Goal: Task Accomplishment & Management: Manage account settings

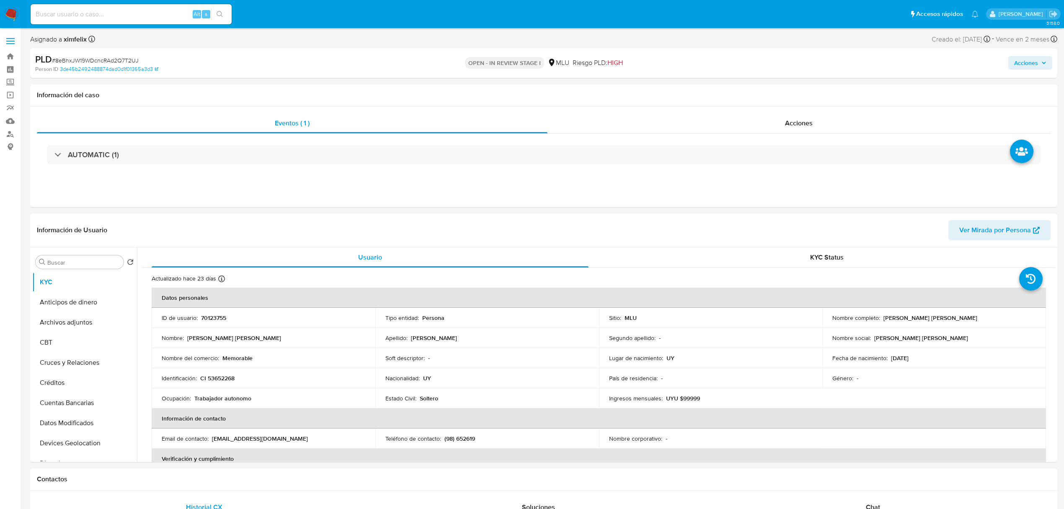
select select "10"
click at [11, 8] on img at bounding box center [11, 14] width 14 height 14
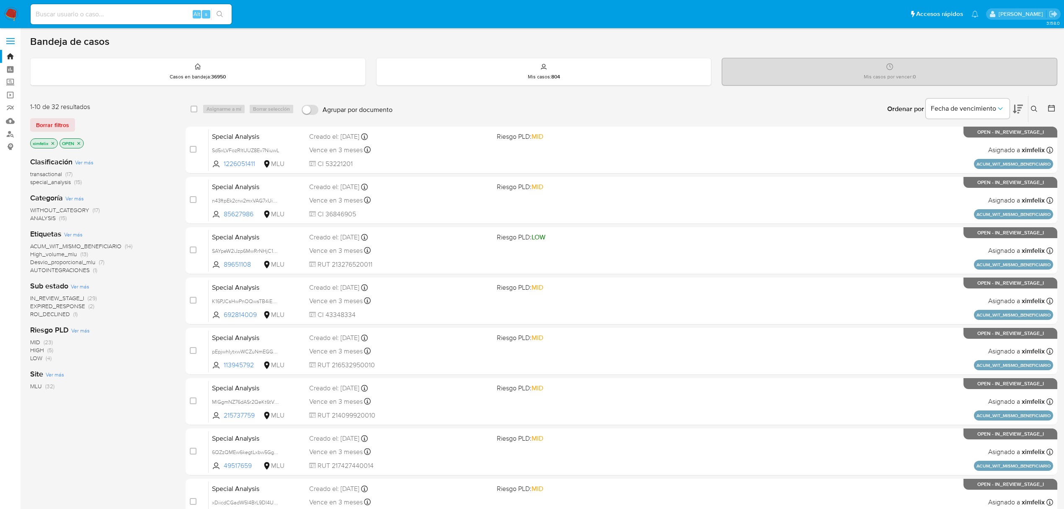
click at [63, 314] on span "ROI_DECLINED" at bounding box center [50, 314] width 40 height 8
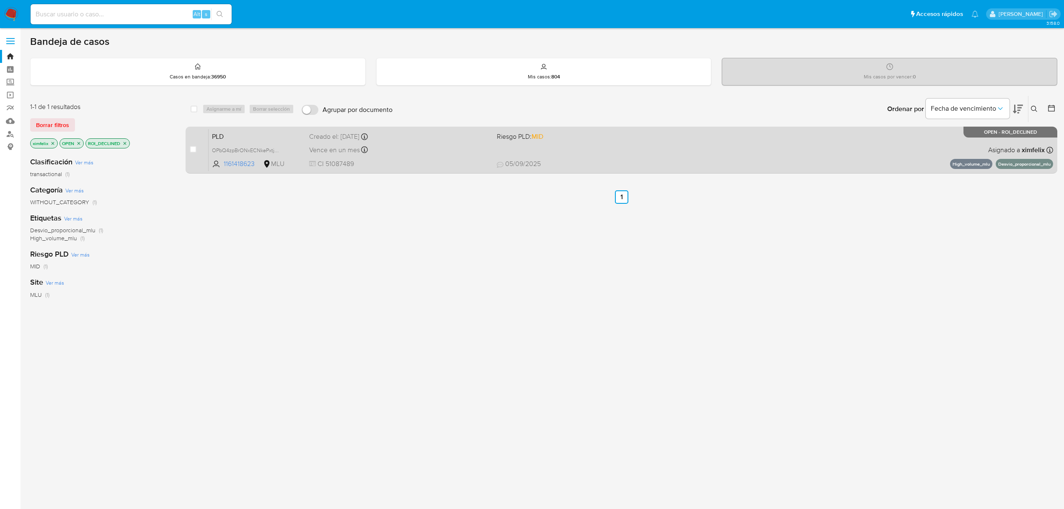
click at [609, 153] on div "PLD OPbQ4zpBrONxECNkePxtj7YR 1161418623 MLU Riesgo PLD: MID Creado el: 12/07/20…" at bounding box center [631, 150] width 845 height 42
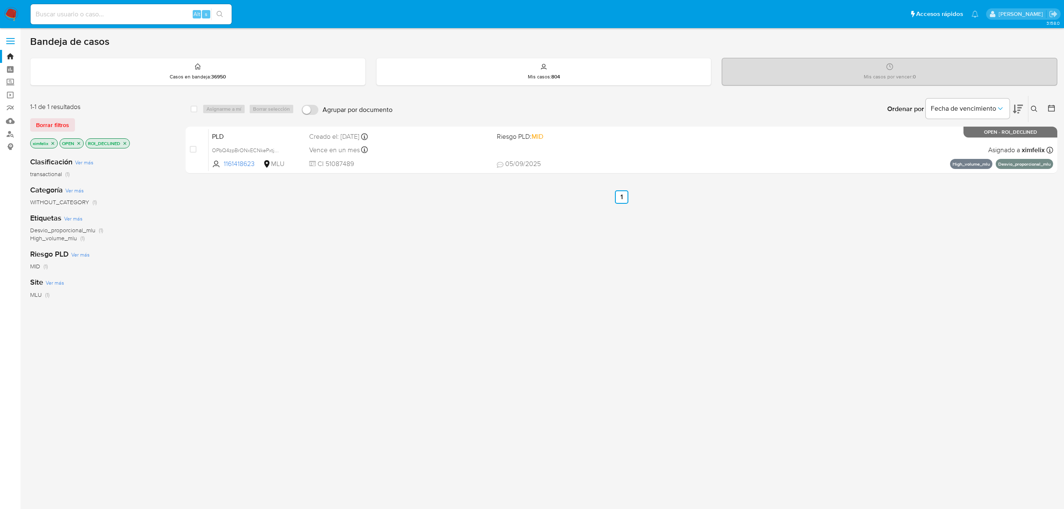
click at [12, 16] on img at bounding box center [11, 14] width 14 height 14
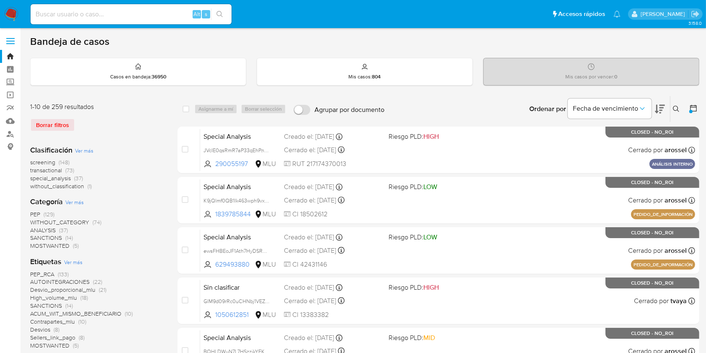
click at [145, 9] on input at bounding box center [131, 14] width 201 height 11
click at [154, 10] on input at bounding box center [131, 14] width 201 height 11
paste input "Ib92g6rdS6Ba7GyqNEPQCdjE"
type input "Ib92g6rdS6Ba7GyqNEPQCdjE"
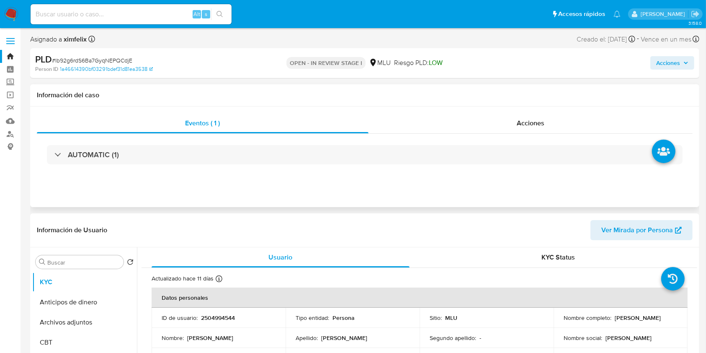
select select "10"
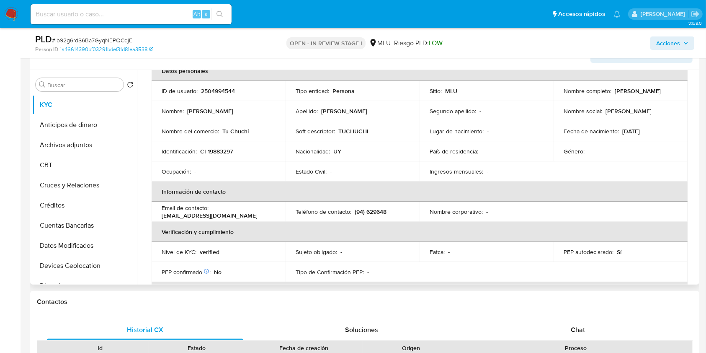
scroll to position [47, 0]
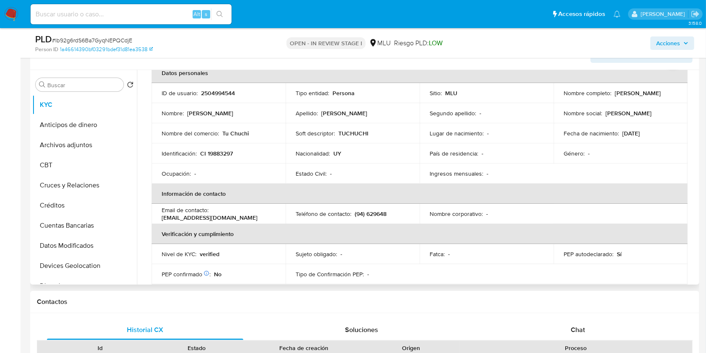
click at [597, 256] on p "PEP autodeclarado :" at bounding box center [589, 254] width 50 height 8
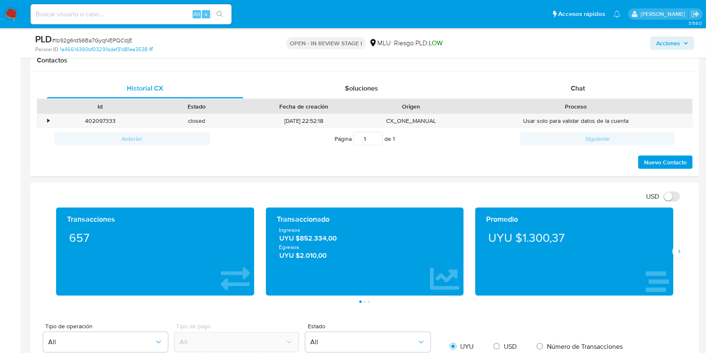
scroll to position [371, 0]
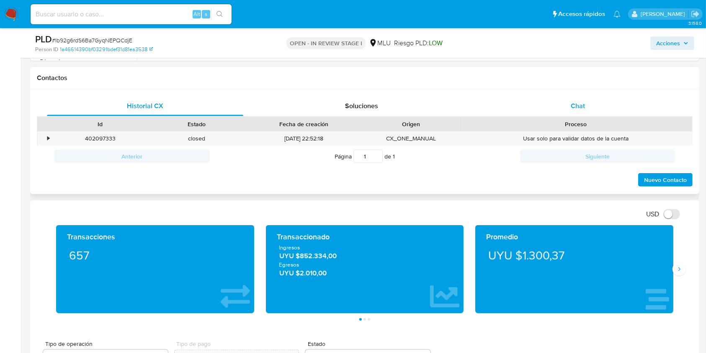
click at [562, 99] on div "Chat" at bounding box center [578, 106] width 196 height 20
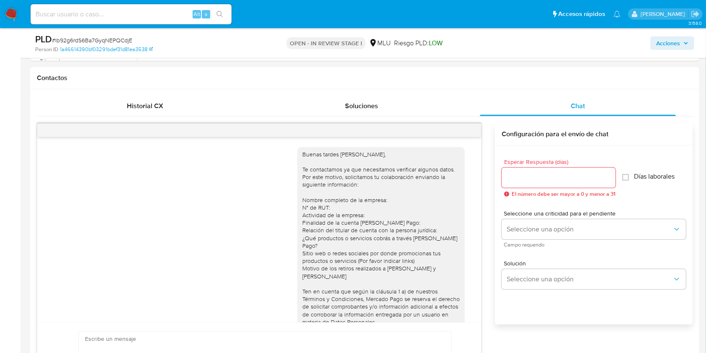
scroll to position [154, 0]
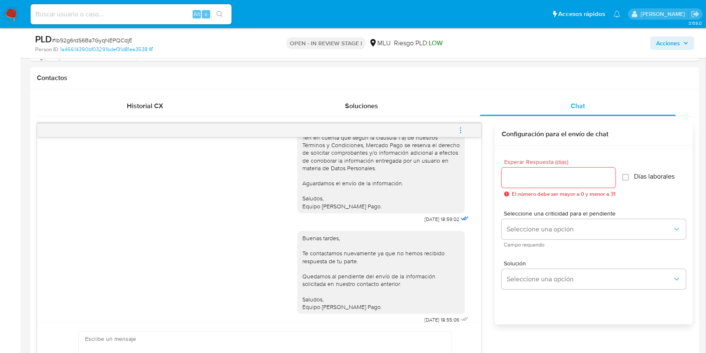
click at [457, 130] on icon "menu-action" at bounding box center [461, 131] width 8 height 8
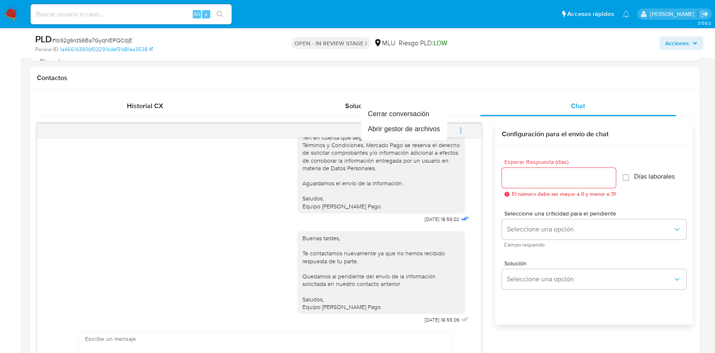
click at [445, 195] on div at bounding box center [357, 176] width 715 height 353
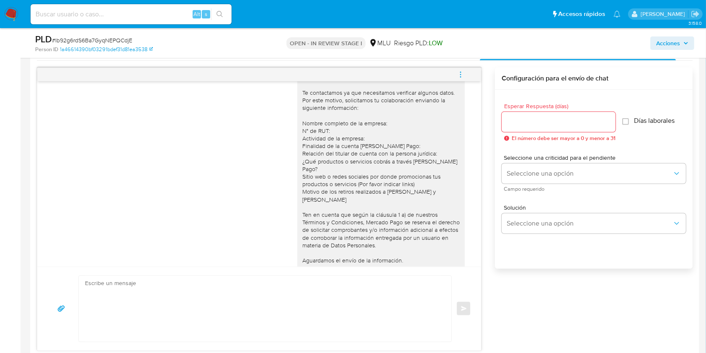
scroll to position [0, 0]
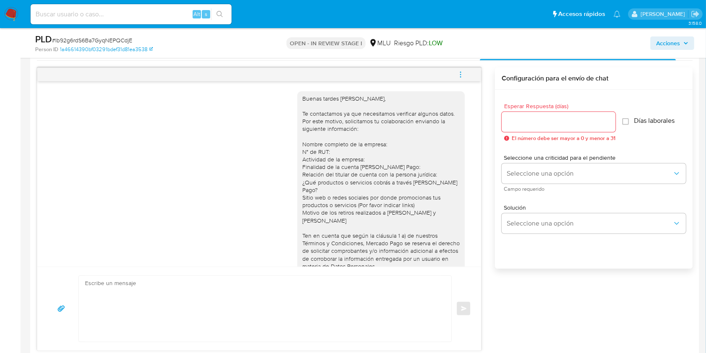
drag, startPoint x: 462, startPoint y: 73, endPoint x: 457, endPoint y: 79, distance: 7.8
click at [462, 75] on icon "menu-action" at bounding box center [461, 75] width 8 height 8
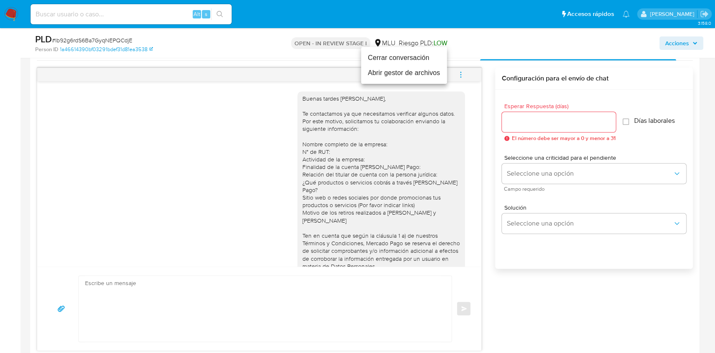
click at [401, 60] on li "Cerrar conversación" at bounding box center [404, 57] width 86 height 15
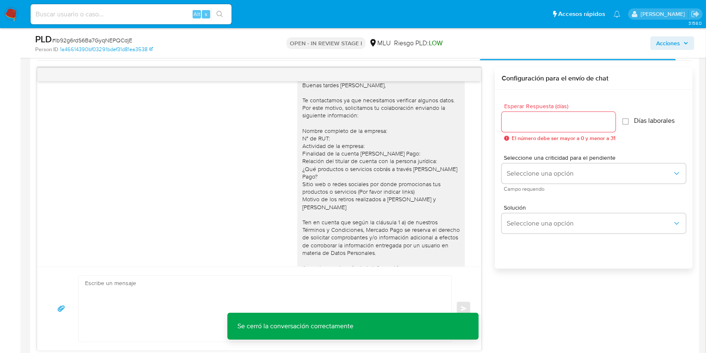
scroll to position [15, 0]
click at [475, 147] on div "Buenas tardes Jorge, Te contactamos ya que necesitamos verificar algunos datos.…" at bounding box center [259, 173] width 444 height 185
click at [463, 149] on div "Buenas tardes Jorge, Te contactamos ya que necesitamos verificar algunos datos.…" at bounding box center [259, 173] width 444 height 185
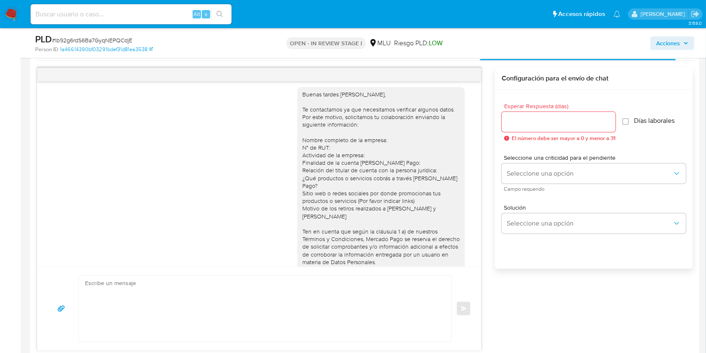
scroll to position [7, 0]
click at [370, 253] on div "Buenas tardes [PERSON_NAME], Te contactamos ya que necesitamos verificar alguno…" at bounding box center [381, 194] width 158 height 213
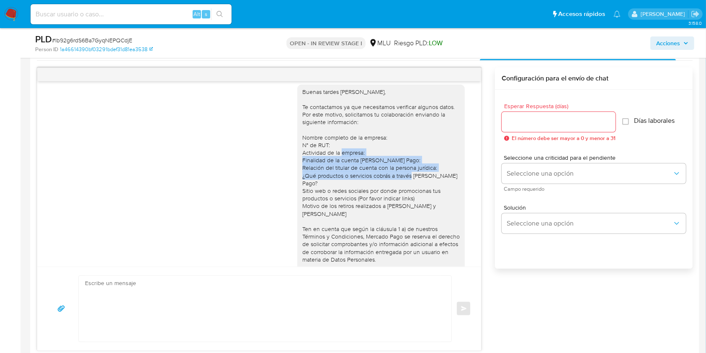
drag, startPoint x: 483, startPoint y: 152, endPoint x: 485, endPoint y: 175, distance: 23.1
click at [485, 175] on div "Buenas tardes Jorge, Te contactamos ya que necesitamos verificar algunos datos.…" at bounding box center [365, 208] width 656 height 283
click at [461, 176] on div "Buenas tardes Jorge, Te contactamos ya que necesitamos verificar algunos datos.…" at bounding box center [383, 198] width 173 height 238
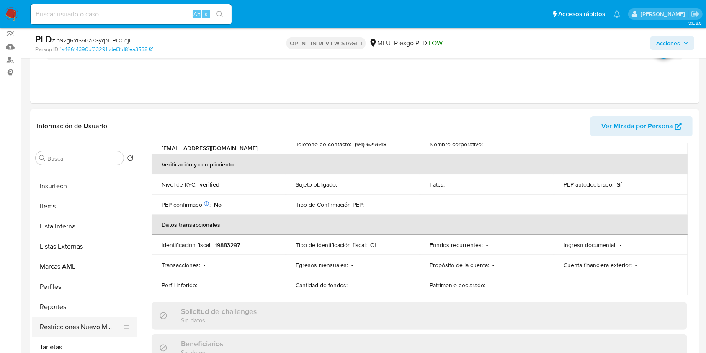
scroll to position [92, 0]
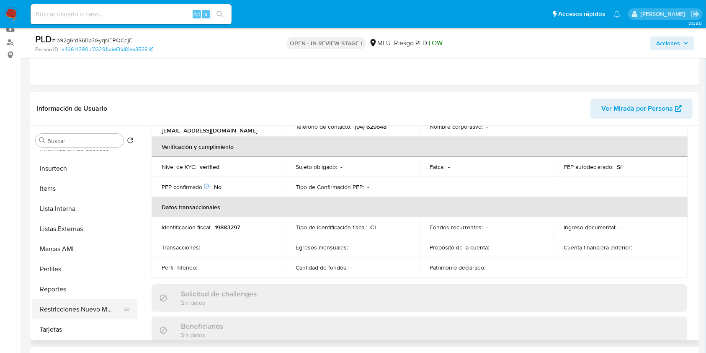
drag, startPoint x: 88, startPoint y: 311, endPoint x: 93, endPoint y: 312, distance: 4.8
click at [89, 312] on button "Restricciones Nuevo Mundo" at bounding box center [81, 309] width 98 height 20
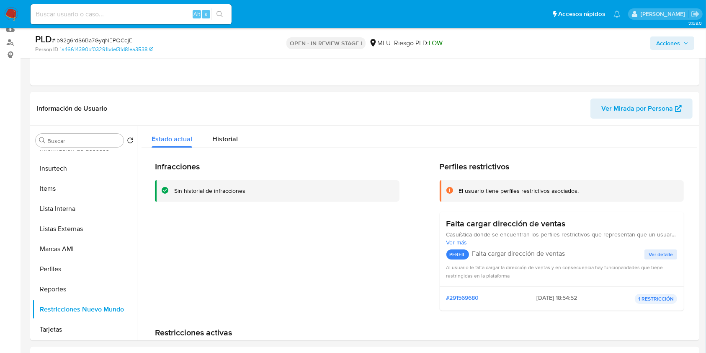
scroll to position [147, 0]
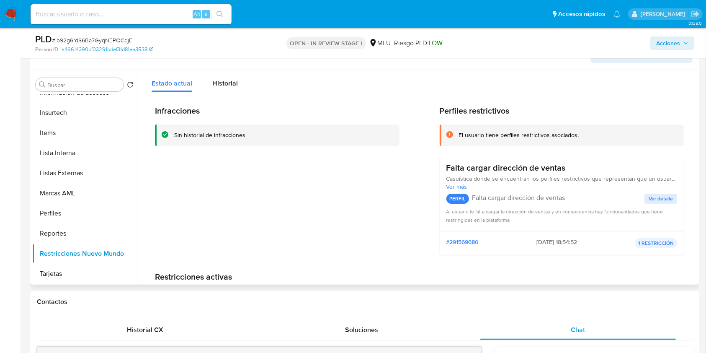
click at [658, 196] on span "Ver detalle" at bounding box center [661, 198] width 24 height 8
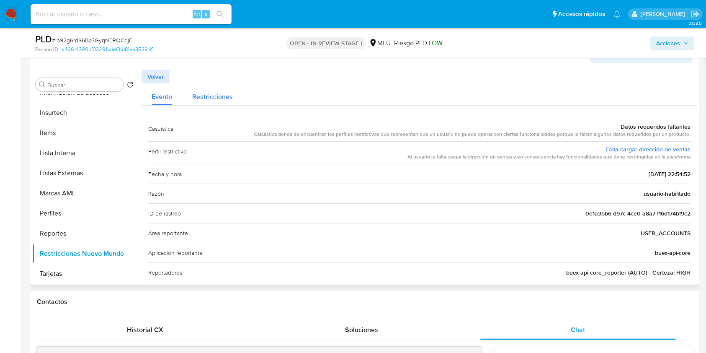
click at [210, 90] on div "Restricciones" at bounding box center [212, 94] width 41 height 22
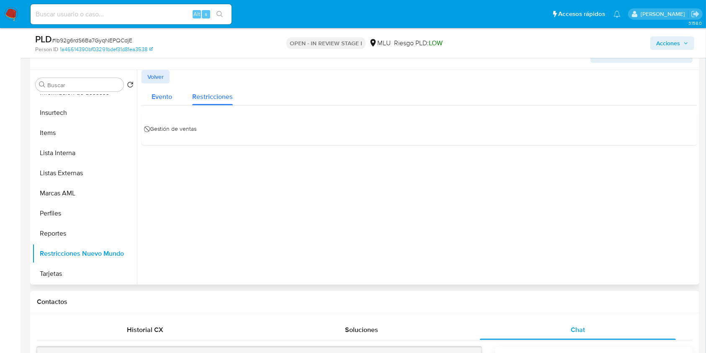
click at [172, 100] on button "Evento" at bounding box center [162, 94] width 41 height 22
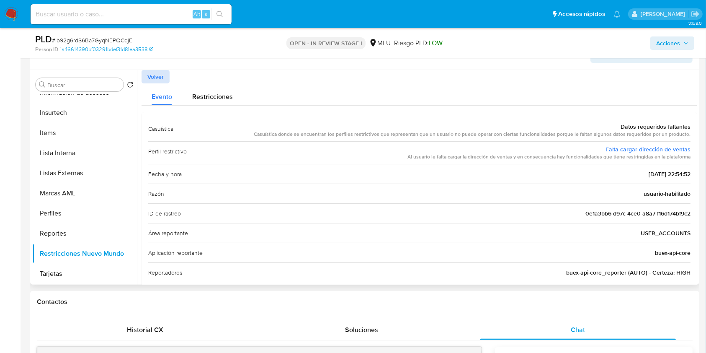
click at [164, 79] on span "Volver" at bounding box center [155, 77] width 16 height 12
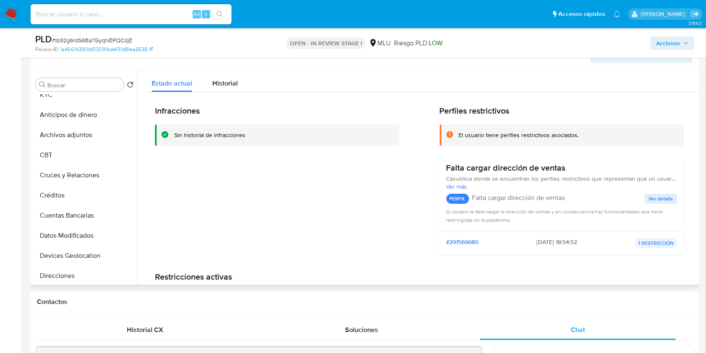
scroll to position [0, 0]
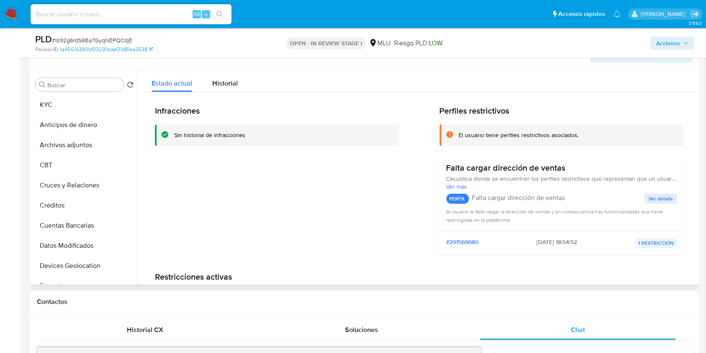
click at [493, 159] on div "Falta cargar dirección de ventas Casuística donde se encuentran los perfiles re…" at bounding box center [562, 193] width 245 height 75
click at [123, 15] on input at bounding box center [131, 14] width 201 height 11
paste input "1285044235, 226169244"
drag, startPoint x: 124, startPoint y: 15, endPoint x: 2, endPoint y: 18, distance: 122.4
click at [0, 17] on nav "Pausado Ver notificaciones 1285044235, 226169244 Alt s Accesos rápidos Presiona…" at bounding box center [353, 14] width 706 height 28
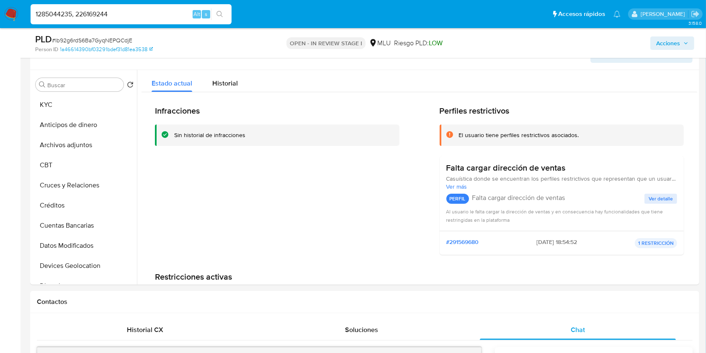
paste input "NHPaFBfnxDyoq3kTNGCXt8D9"
type input "NHPaFBfnxDyoq3kTNGCXt8D9"
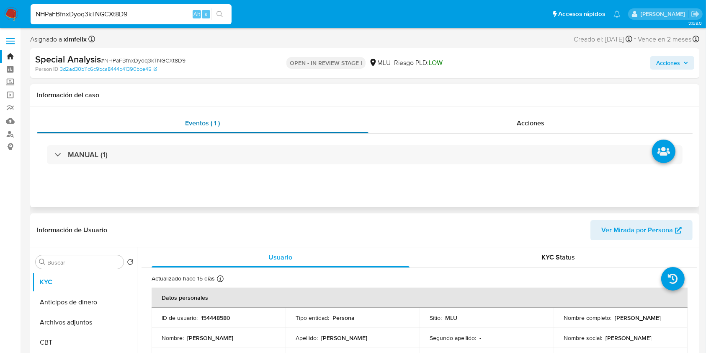
select select "10"
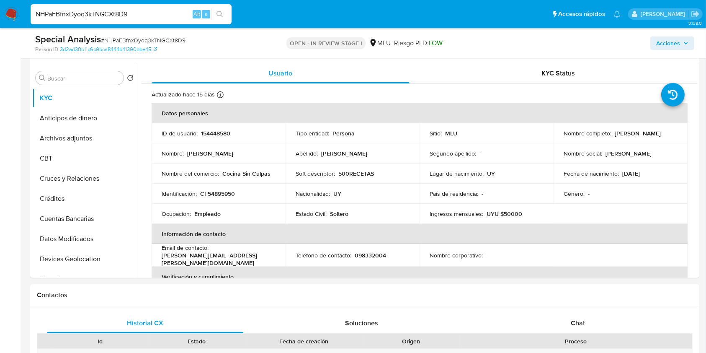
scroll to position [158, 0]
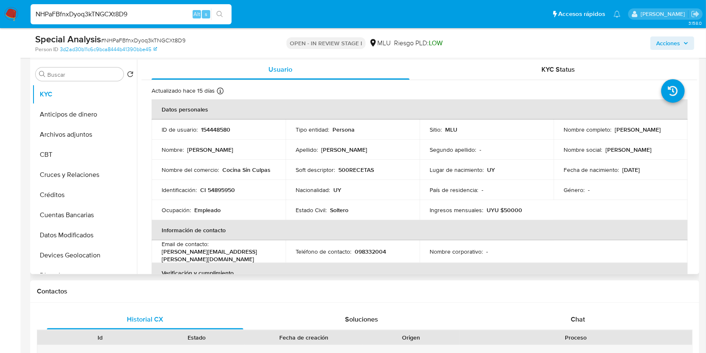
drag, startPoint x: 694, startPoint y: 105, endPoint x: 697, endPoint y: 116, distance: 10.9
click at [697, 116] on div "Usuario KYC Status Actualizado hace 15 días Creado: 03/05/2022 16:23:05 Actuali…" at bounding box center [417, 166] width 561 height 215
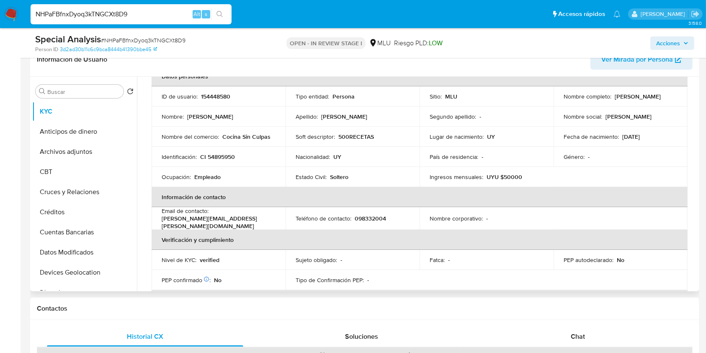
scroll to position [44, 0]
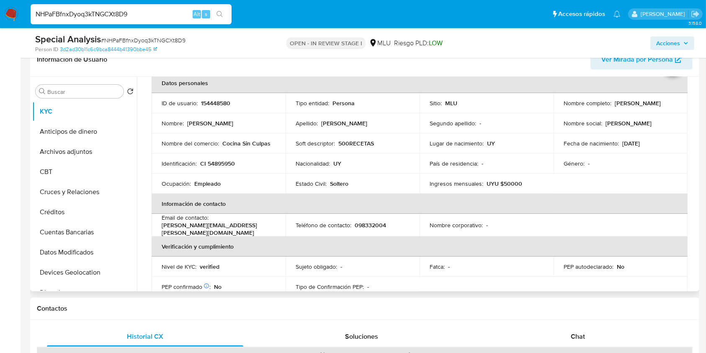
drag, startPoint x: 548, startPoint y: 216, endPoint x: 561, endPoint y: 213, distance: 14.1
click at [548, 216] on td "Nombre corporativo : -" at bounding box center [487, 225] width 134 height 23
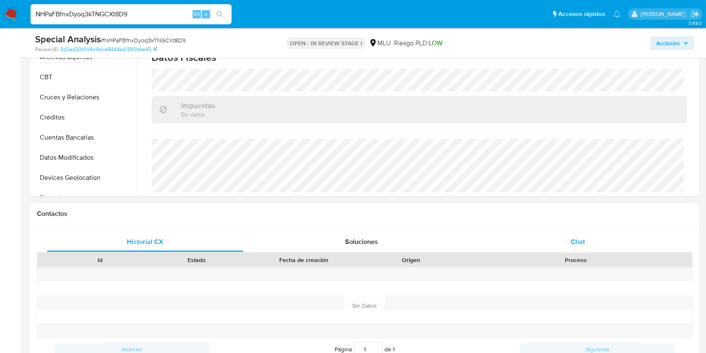
scroll to position [252, 0]
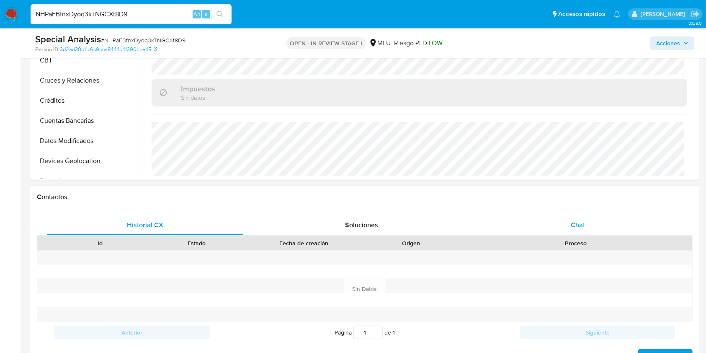
click at [577, 227] on span "Chat" at bounding box center [578, 225] width 14 height 10
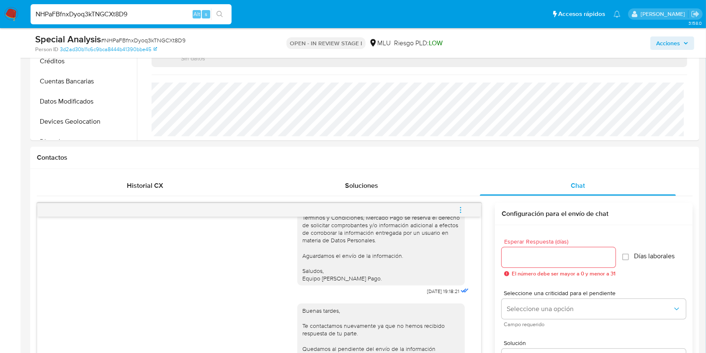
scroll to position [354, 0]
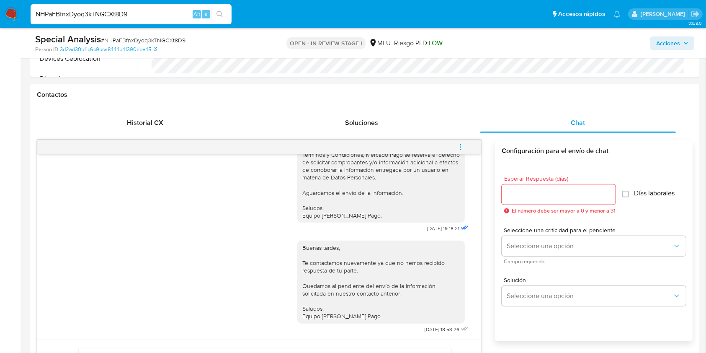
click at [463, 149] on span "menu-action" at bounding box center [461, 147] width 8 height 20
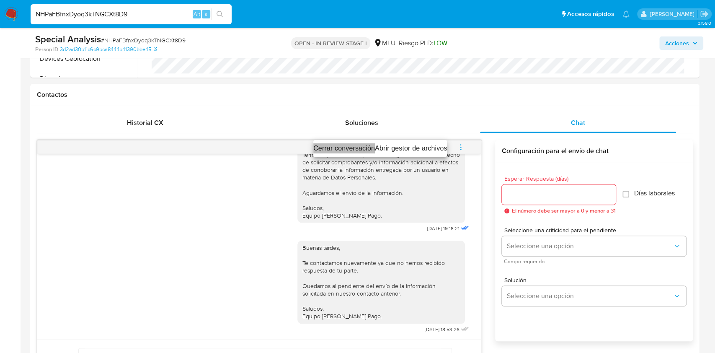
click at [343, 152] on li "Cerrar conversación" at bounding box center [344, 148] width 62 height 10
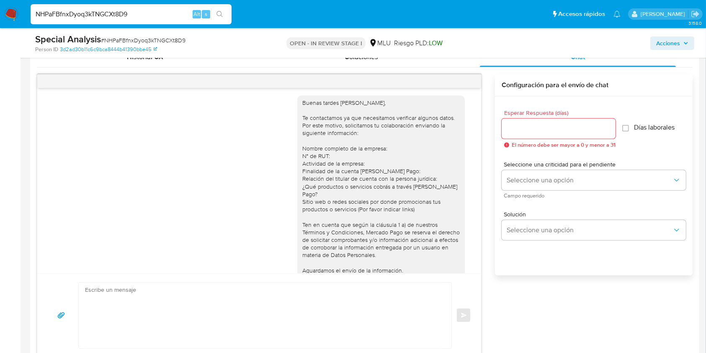
scroll to position [11, 0]
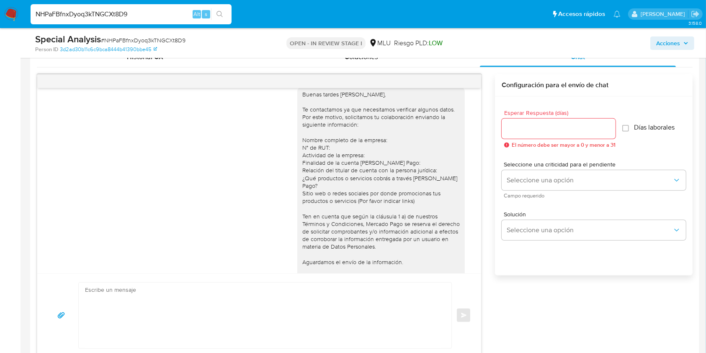
click at [393, 261] on div "Buenas tardes [PERSON_NAME], Te contactamos ya que necesitamos verificar alguno…" at bounding box center [381, 189] width 158 height 198
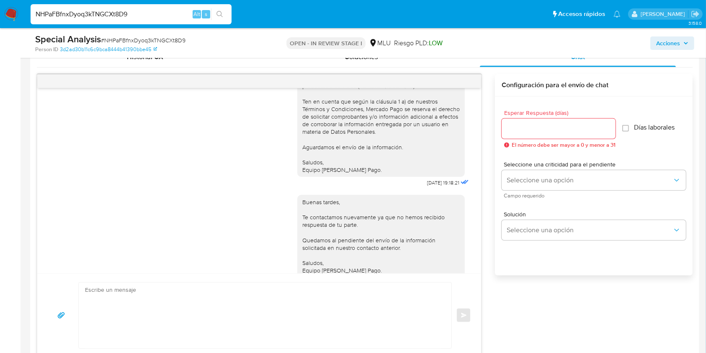
scroll to position [146, 0]
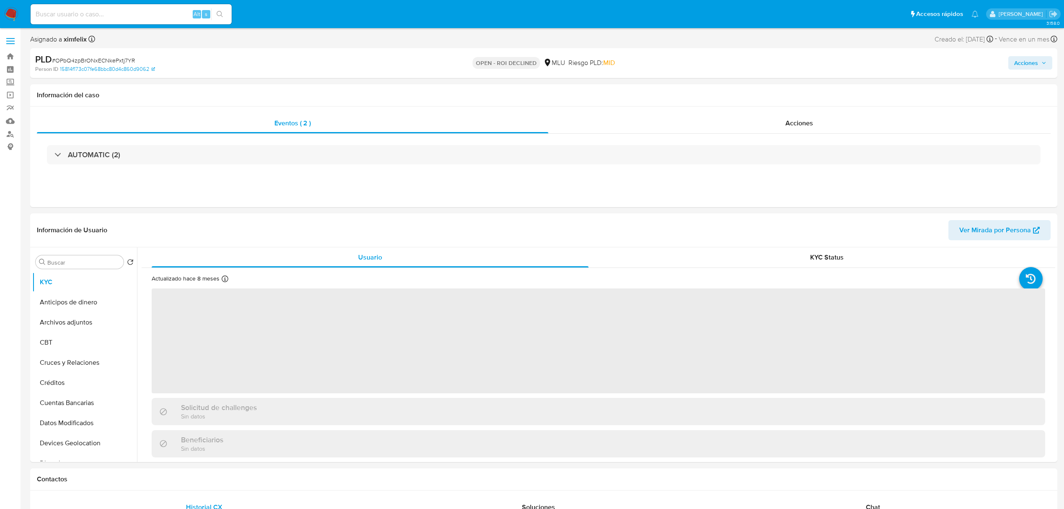
select select "10"
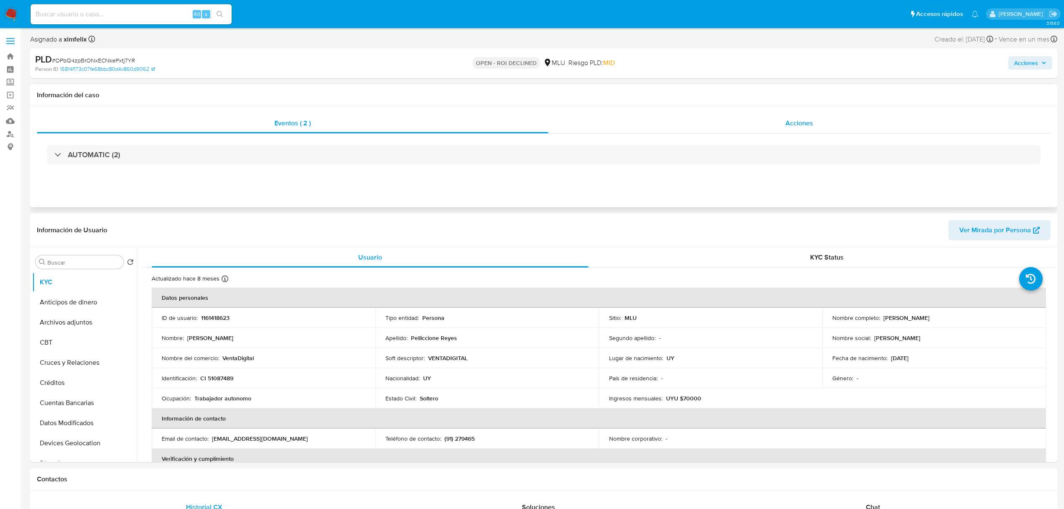
click at [825, 117] on div "Acciones" at bounding box center [799, 123] width 503 height 20
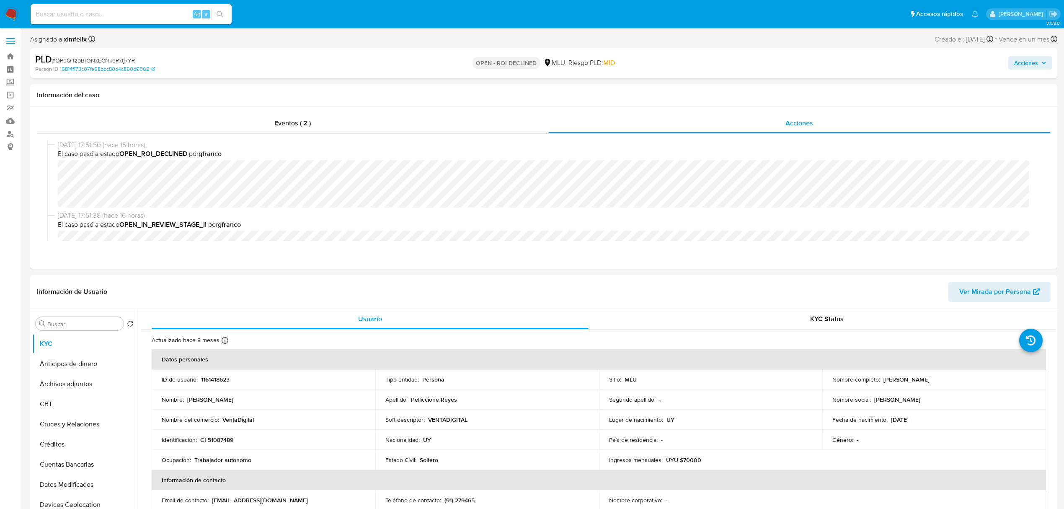
click at [1016, 56] on span "Acciones" at bounding box center [1026, 62] width 24 height 13
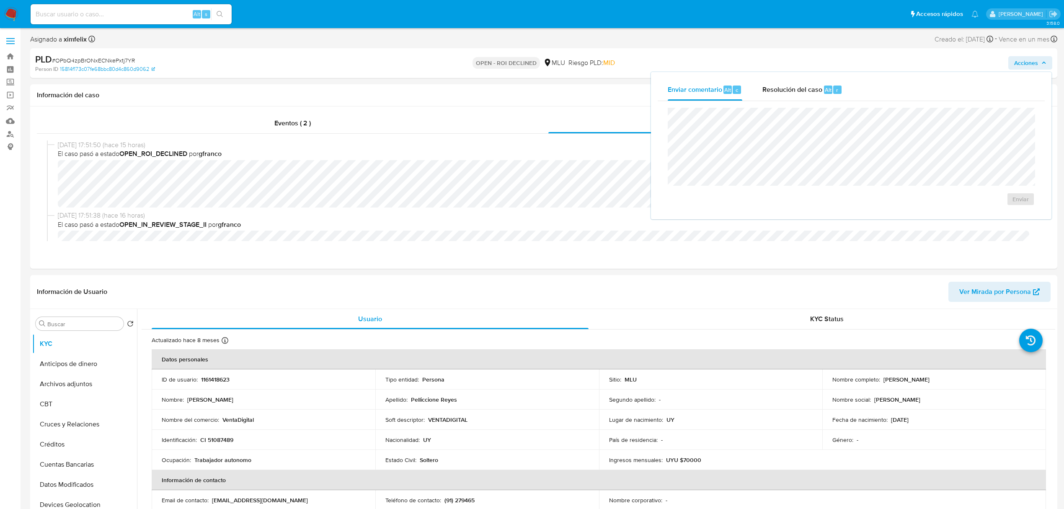
click at [818, 98] on div "Resolución del caso Alt r" at bounding box center [802, 90] width 80 height 22
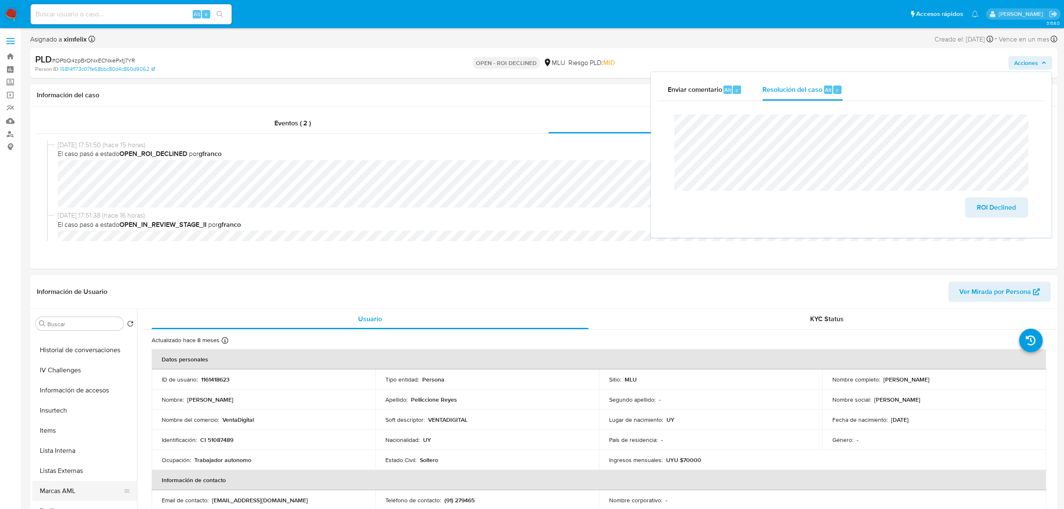
scroll to position [374, 0]
click at [61, 438] on button "Marcas AML" at bounding box center [81, 432] width 98 height 20
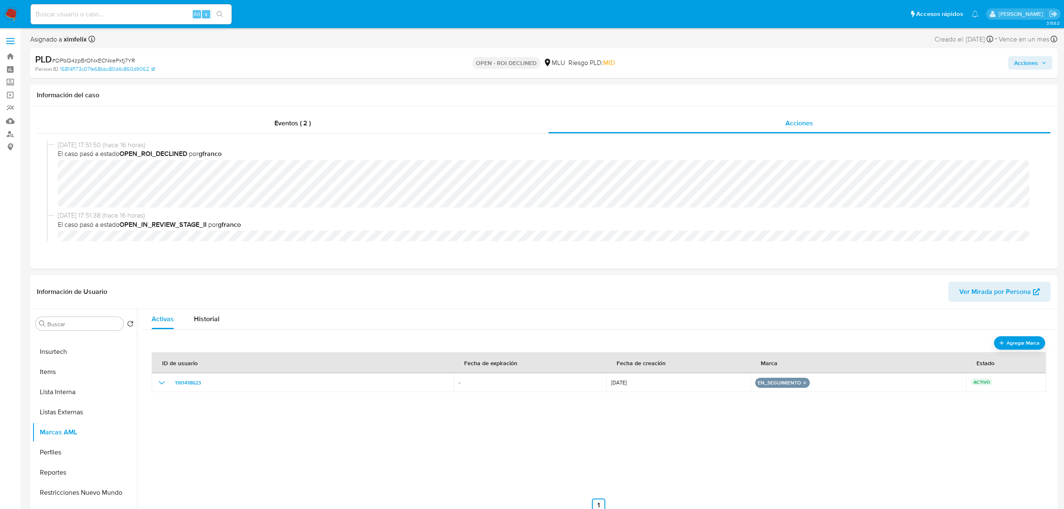
click at [1042, 64] on icon "button" at bounding box center [1044, 62] width 5 height 5
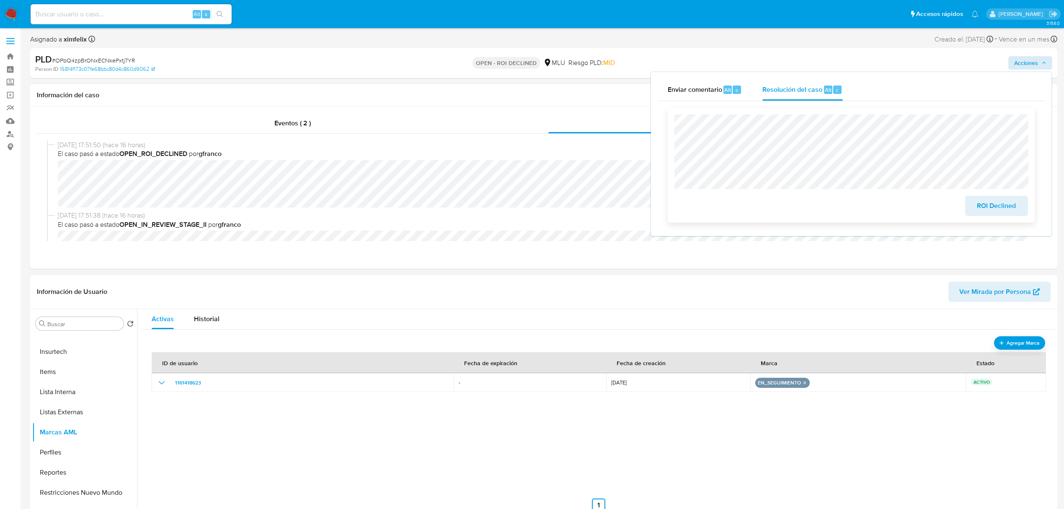
click at [995, 210] on span "ROI Declined" at bounding box center [996, 205] width 41 height 18
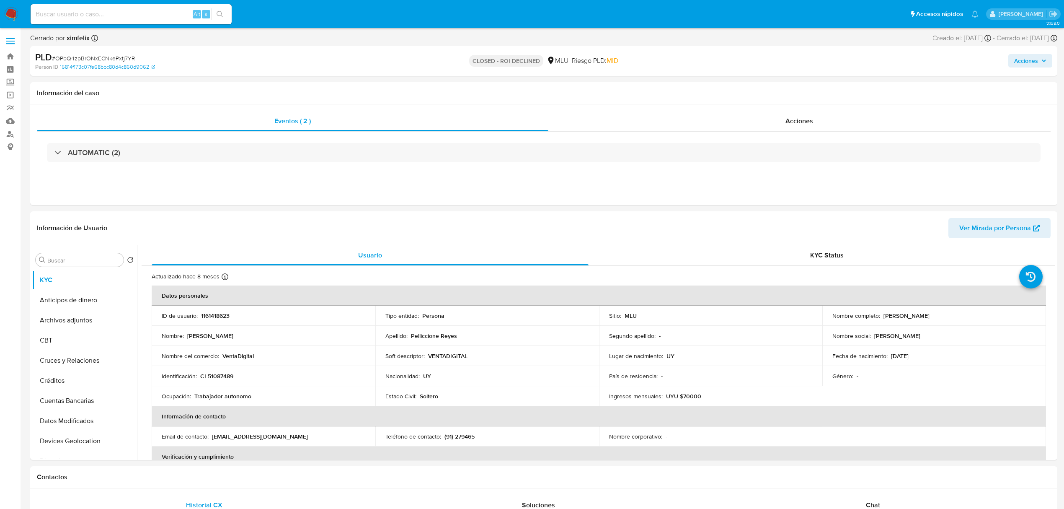
select select "10"
click at [131, 18] on input at bounding box center [131, 14] width 201 height 11
paste input "JLC7iph1bjlD4CM3ntcwgJDa"
type input "JLC7iph1bjlD4CM3ntcwgJDa"
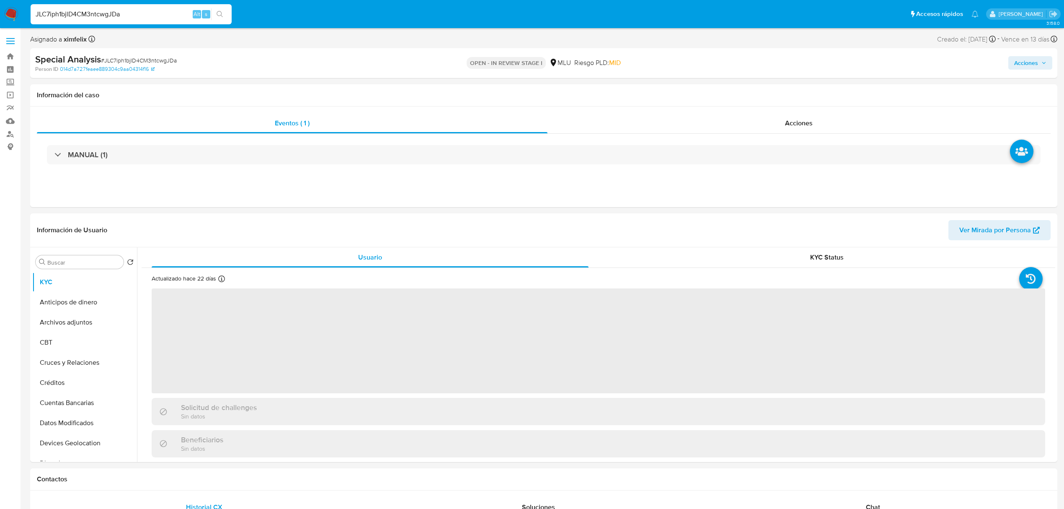
select select "10"
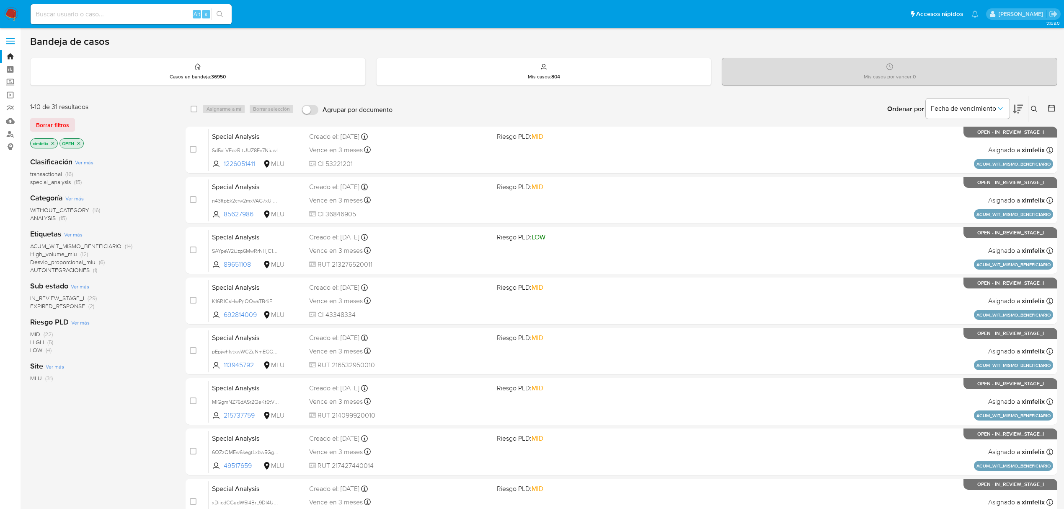
click at [91, 307] on span "(2)" at bounding box center [91, 306] width 6 height 8
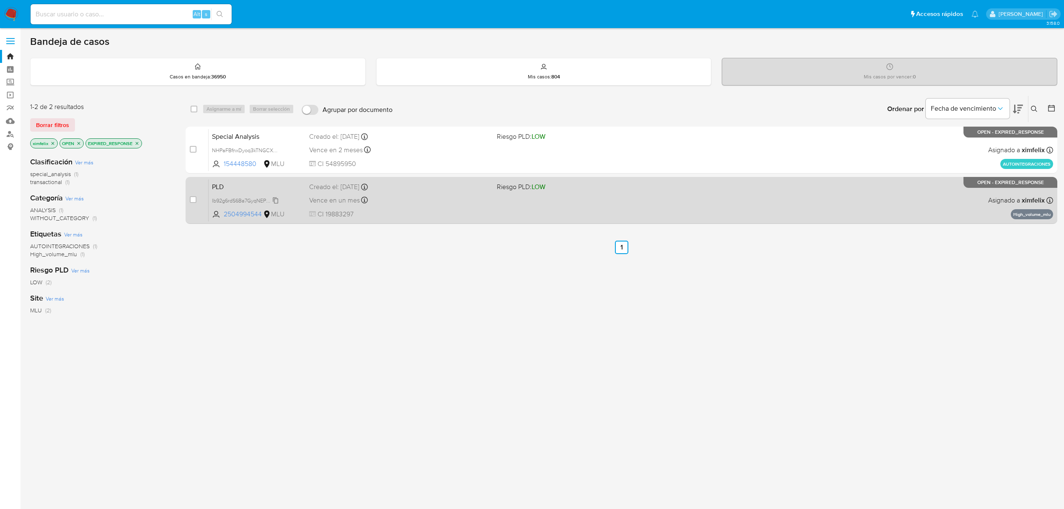
click at [276, 200] on span "Ib92g6rdS6Ba7GyqNEPQCdjE" at bounding box center [246, 199] width 69 height 9
click at [443, 203] on div "Vence en un mes Vence el 10/10/2025 06:32:47" at bounding box center [399, 199] width 181 height 11
click at [195, 203] on div "case-item-checkbox" at bounding box center [193, 199] width 7 height 8
click at [195, 197] on input "checkbox" at bounding box center [193, 199] width 7 height 7
checkbox input "true"
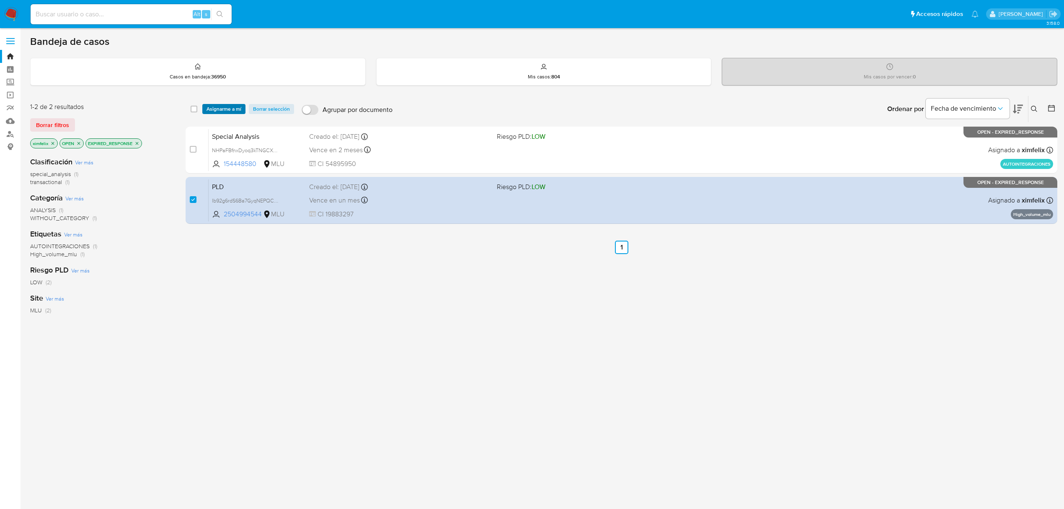
click at [230, 106] on span "Asignarme a mí" at bounding box center [224, 109] width 35 height 8
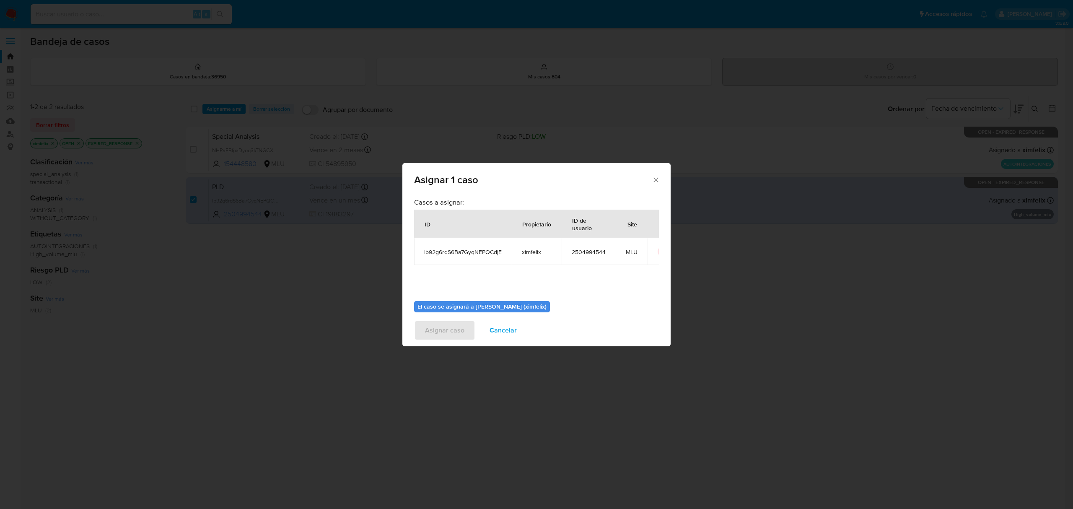
scroll to position [43, 0]
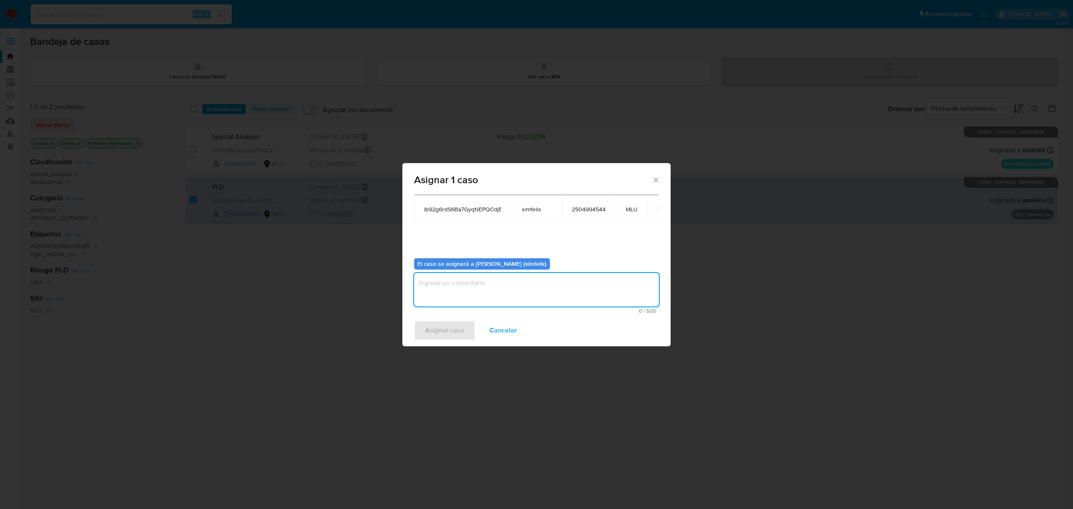
click at [480, 288] on textarea "assign-modal" at bounding box center [536, 290] width 245 height 34
click at [458, 326] on span "Asignar caso" at bounding box center [444, 330] width 39 height 18
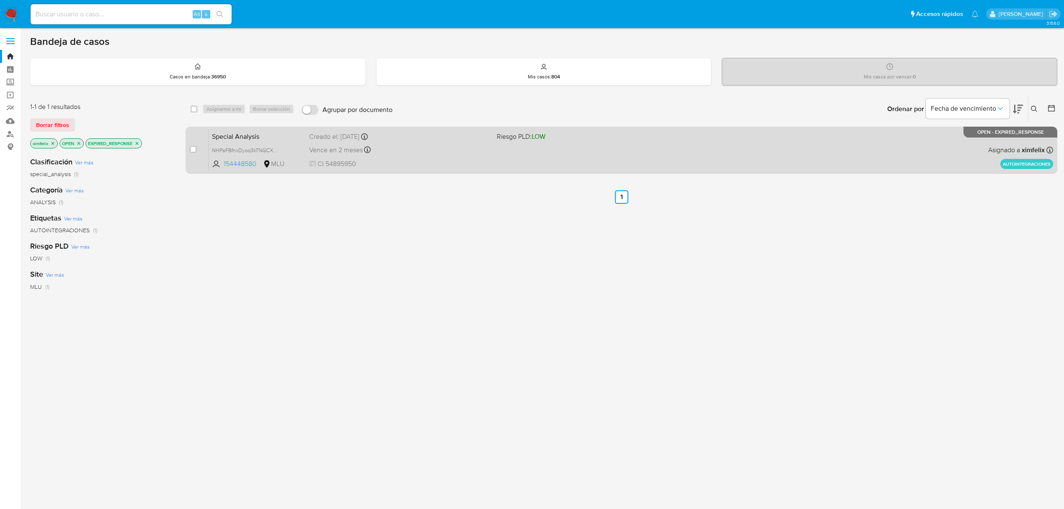
click at [435, 170] on div "Special Analysis NHPaFBfnxDyoq3kTNGCXt8D9 154448580 MLU Riesgo PLD: LOW Creado …" at bounding box center [631, 150] width 845 height 42
click at [196, 150] on input "checkbox" at bounding box center [193, 149] width 7 height 7
checkbox input "true"
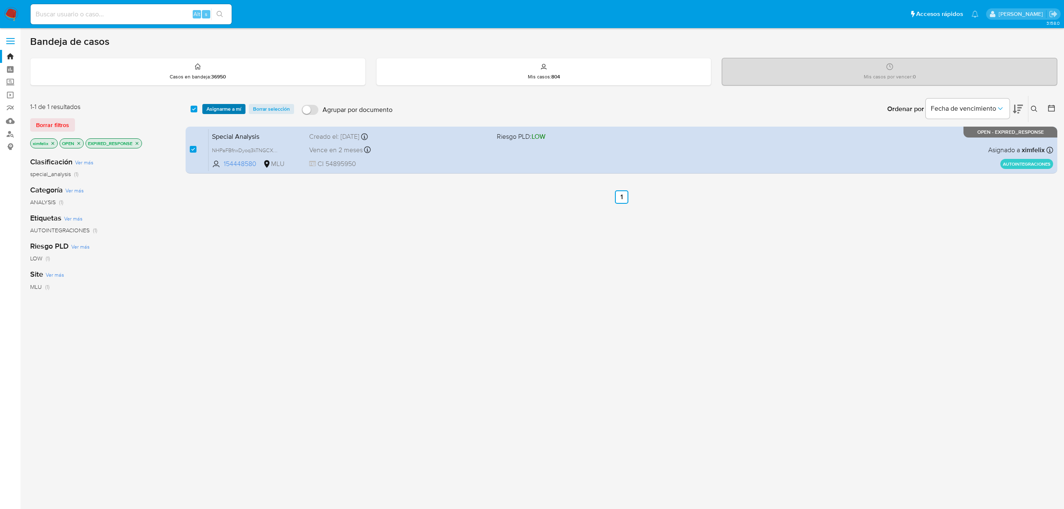
click at [215, 108] on span "Asignarme a mí" at bounding box center [224, 109] width 35 height 8
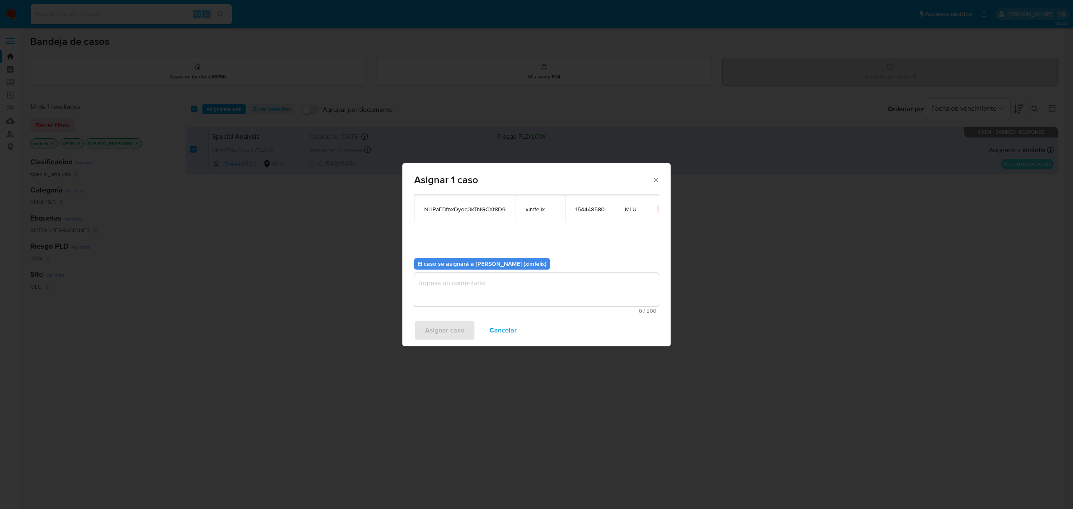
click at [488, 282] on textarea "assign-modal" at bounding box center [536, 290] width 245 height 34
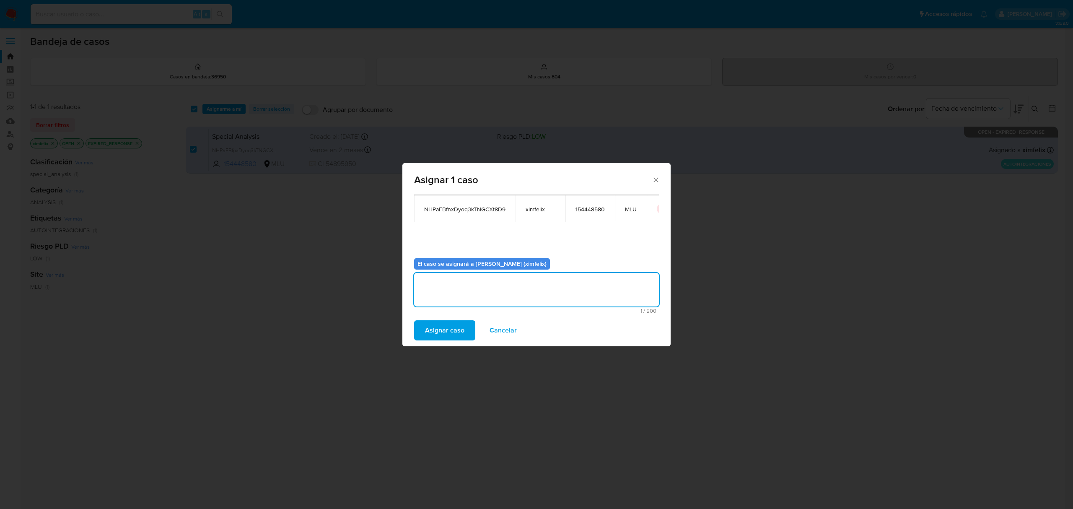
click at [460, 327] on span "Asignar caso" at bounding box center [444, 330] width 39 height 18
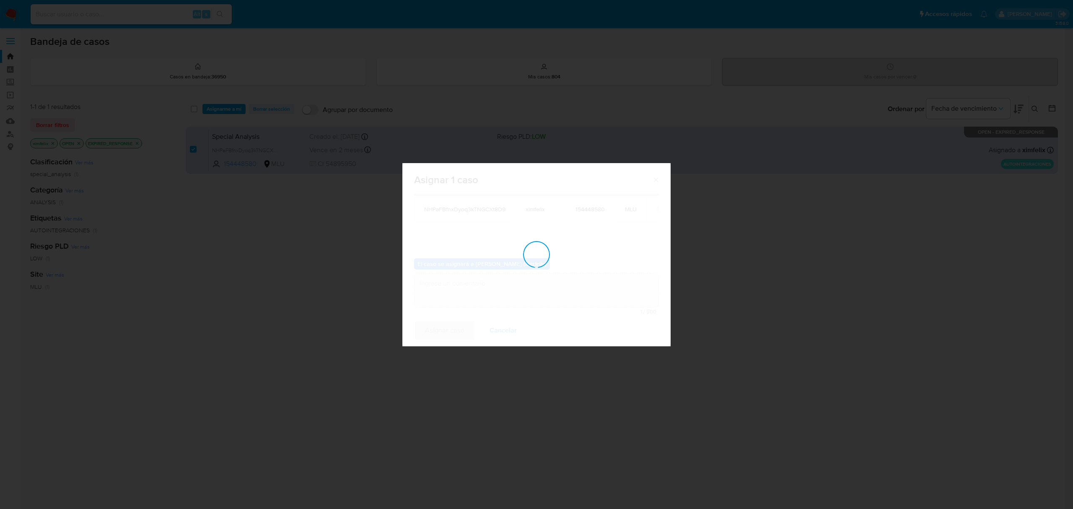
checkbox input "false"
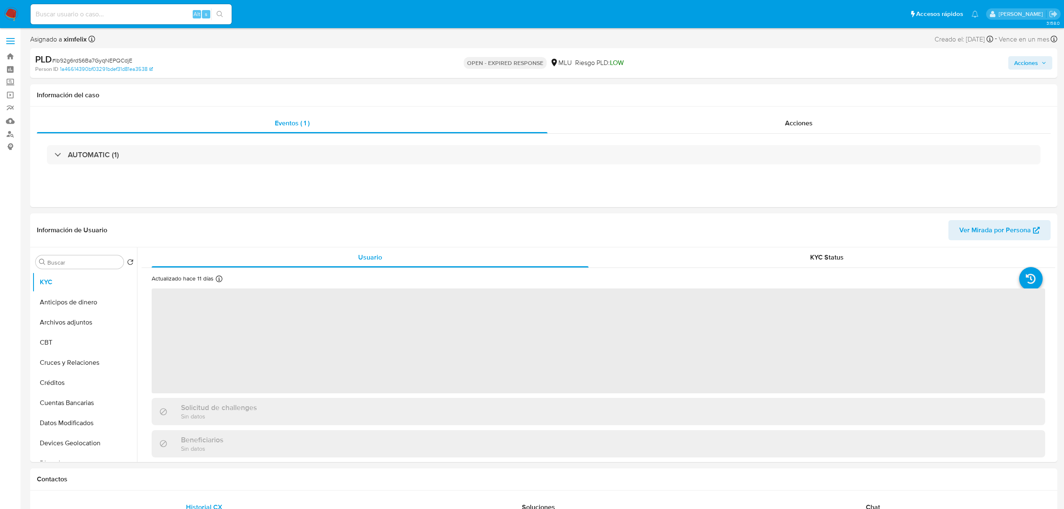
select select "10"
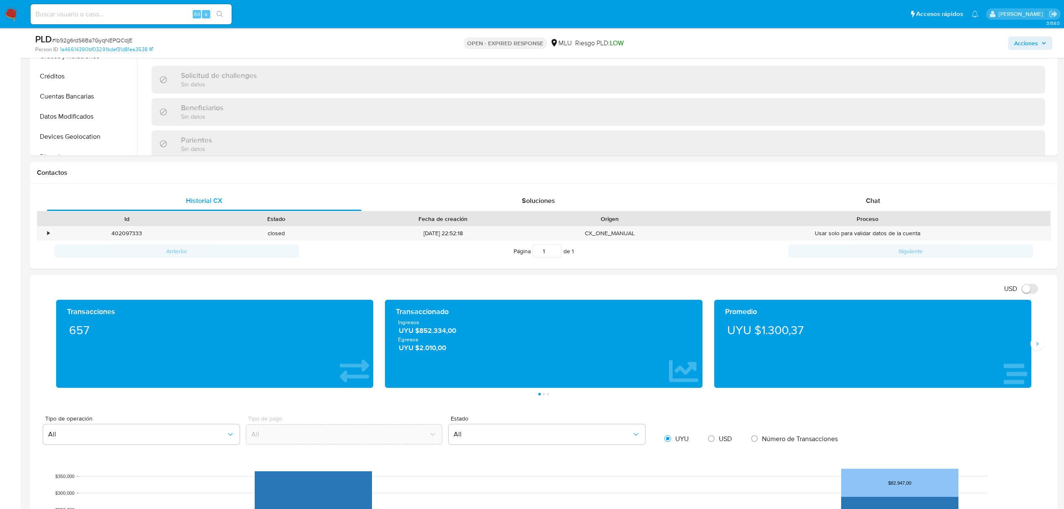
scroll to position [279, 0]
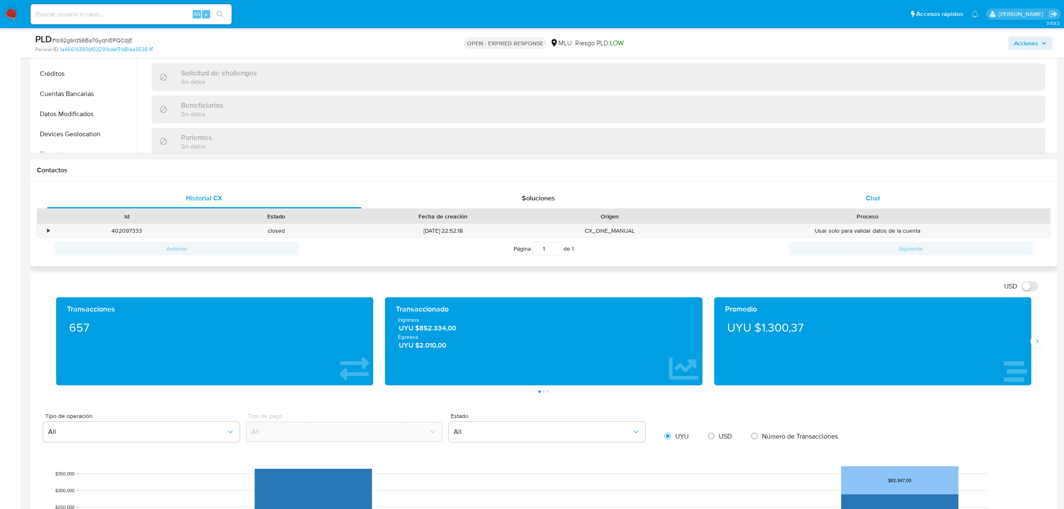
click at [879, 202] on span "Chat" at bounding box center [873, 198] width 14 height 10
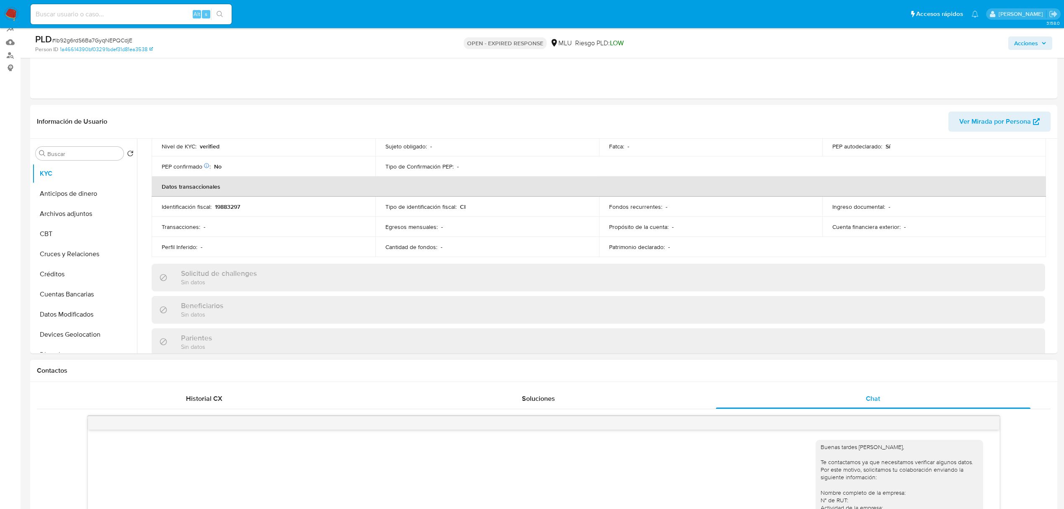
scroll to position [56, 0]
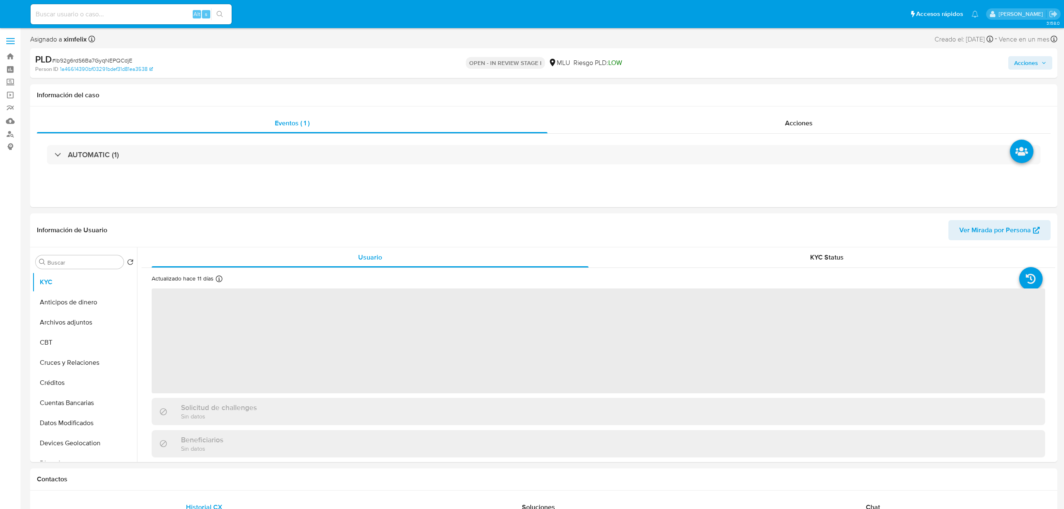
select select "10"
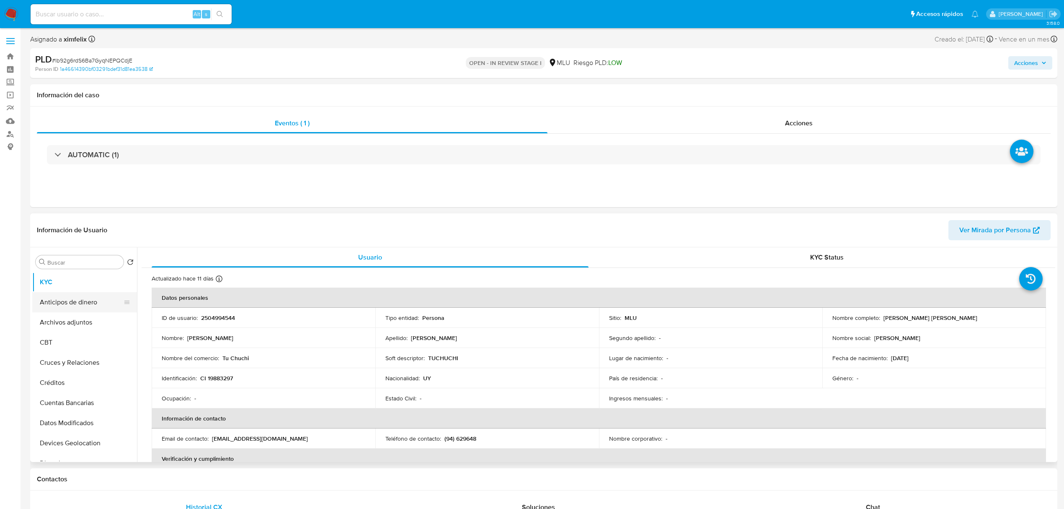
click at [82, 311] on button "Anticipos de dinero" at bounding box center [81, 302] width 98 height 20
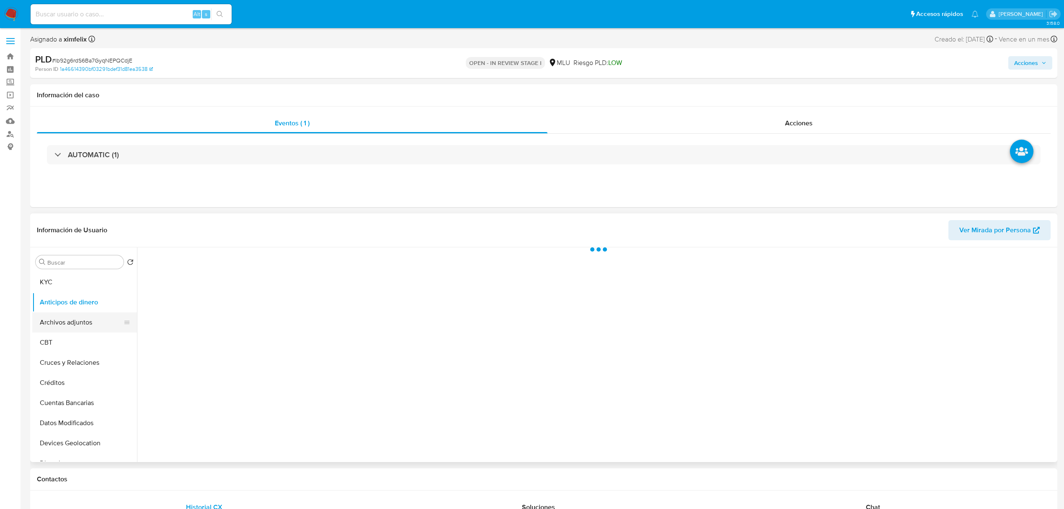
click at [103, 319] on button "Archivos adjuntos" at bounding box center [81, 322] width 98 height 20
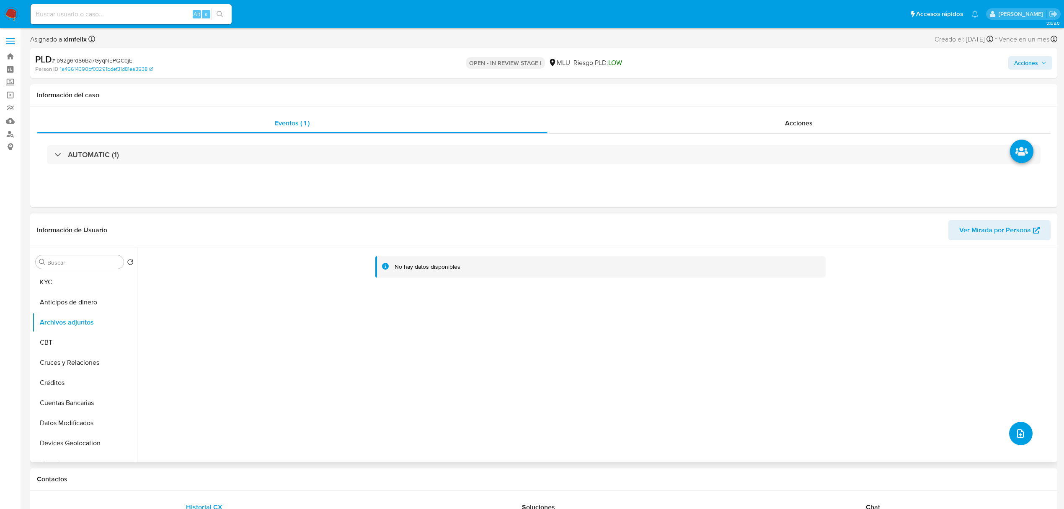
click at [1018, 429] on icon "upload-file" at bounding box center [1021, 433] width 10 height 10
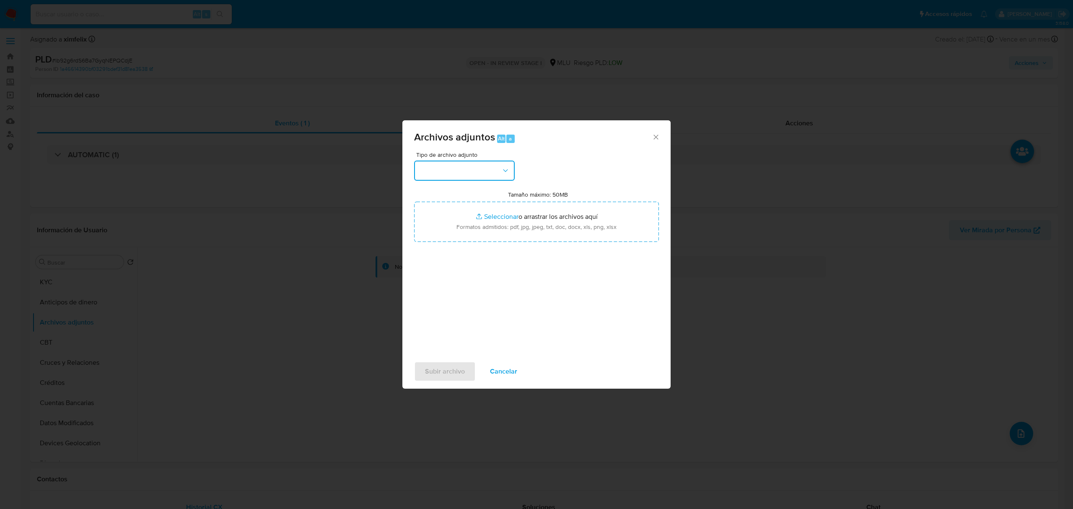
click at [473, 168] on button "button" at bounding box center [464, 170] width 101 height 20
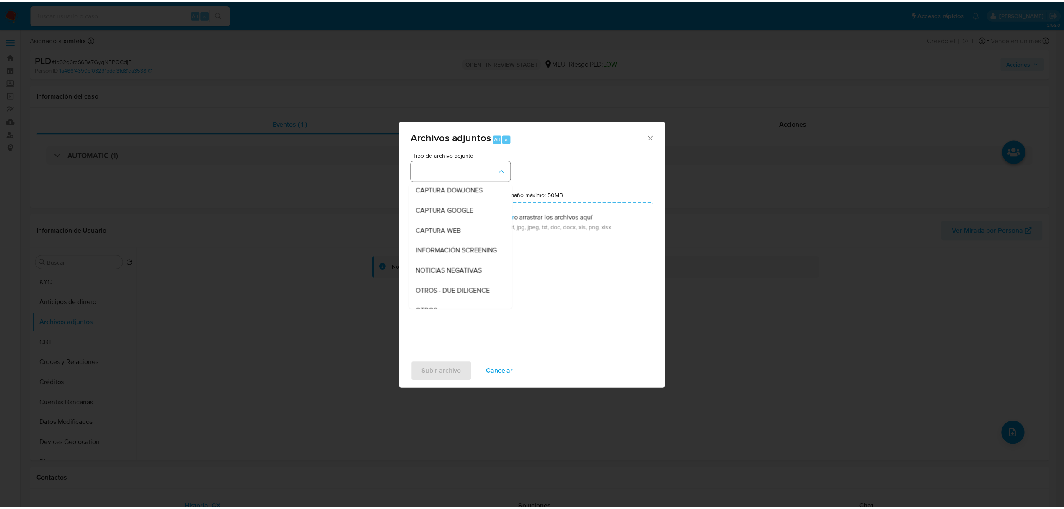
scroll to position [44, 0]
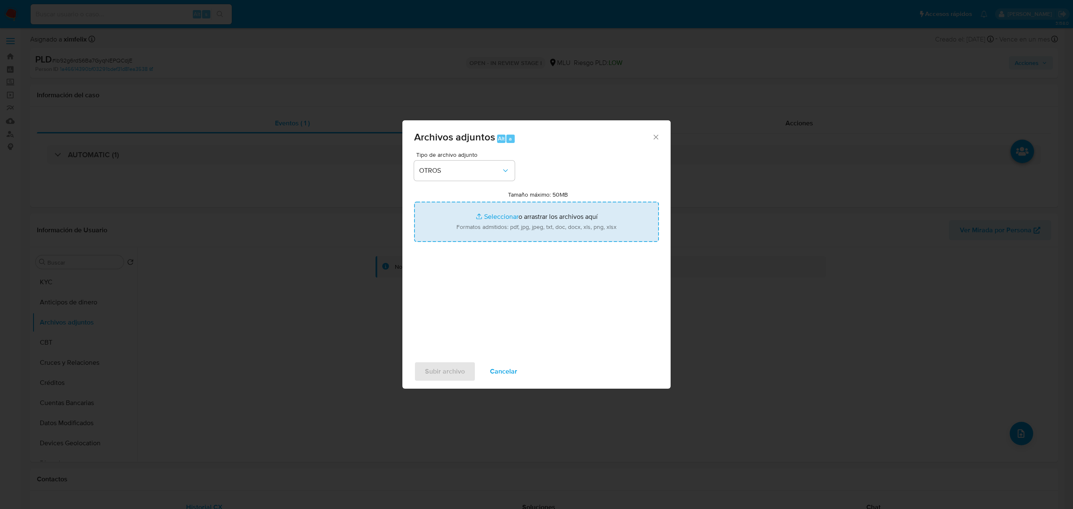
type input "C:\fakepath\CASE LOG 2504994544 28_08_2025 - NIVEL 1 (1).pdf"
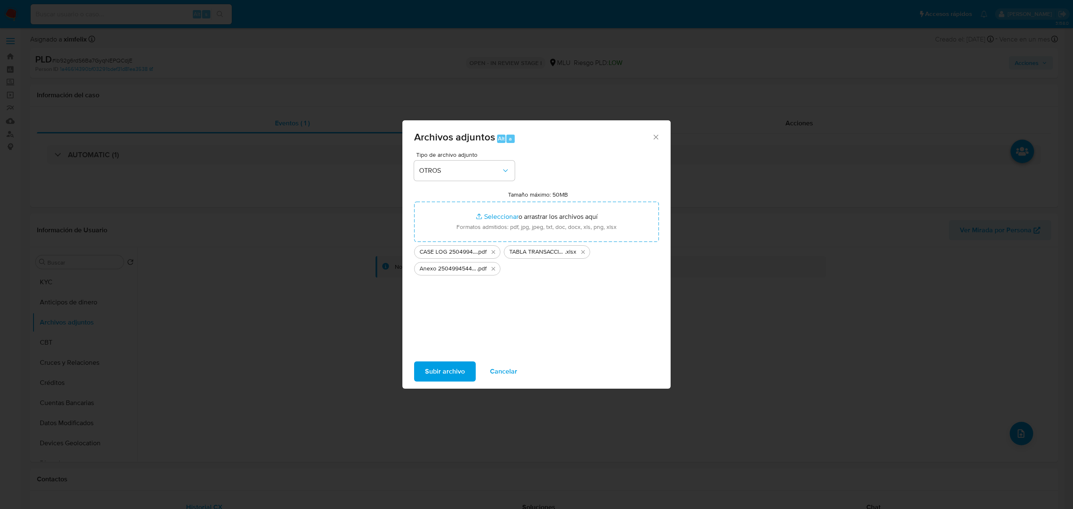
click at [441, 366] on span "Subir archivo" at bounding box center [445, 371] width 40 height 18
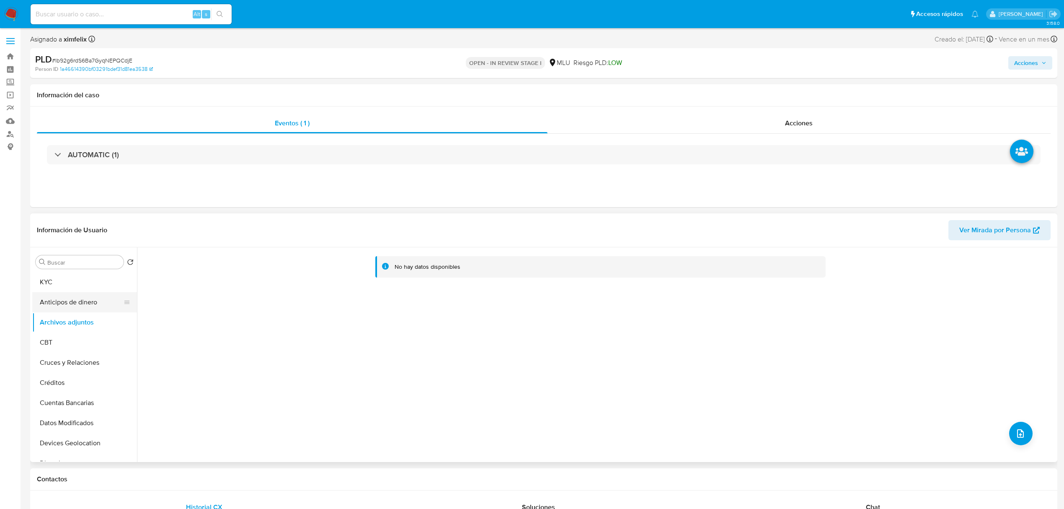
click at [76, 310] on button "Anticipos de dinero" at bounding box center [81, 302] width 98 height 20
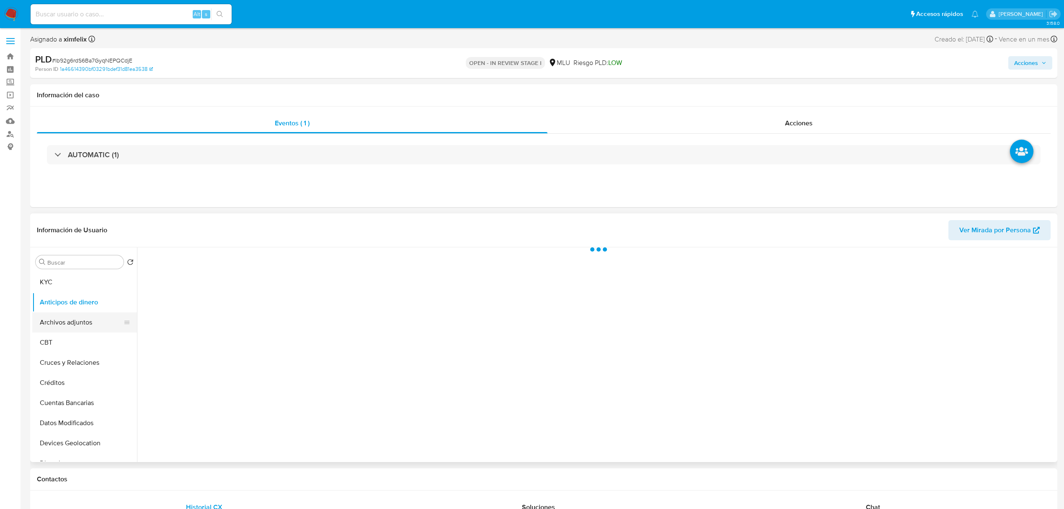
click at [76, 327] on button "Archivos adjuntos" at bounding box center [81, 322] width 98 height 20
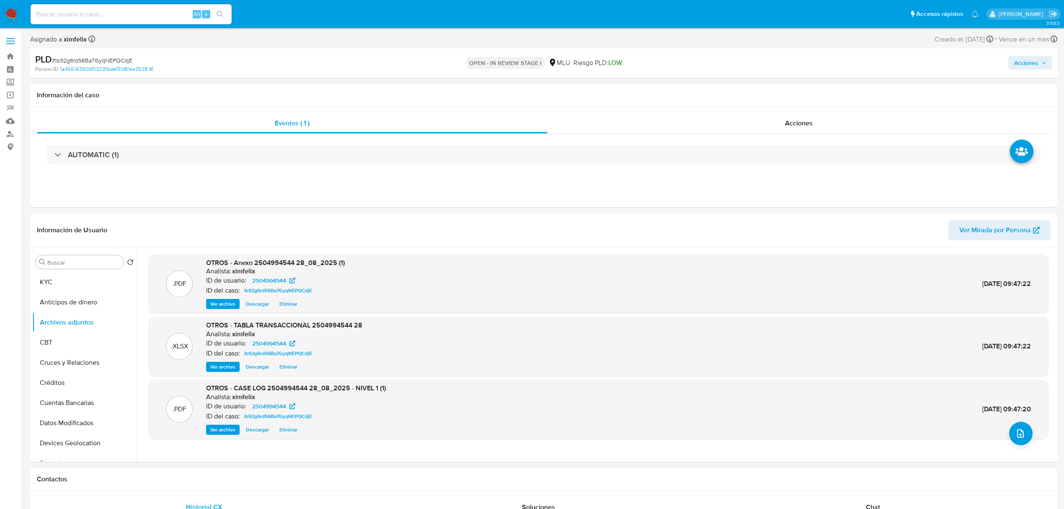
click at [1024, 60] on span "Acciones" at bounding box center [1026, 62] width 24 height 13
click at [827, 97] on div "Resolución del caso Alt r" at bounding box center [802, 90] width 80 height 22
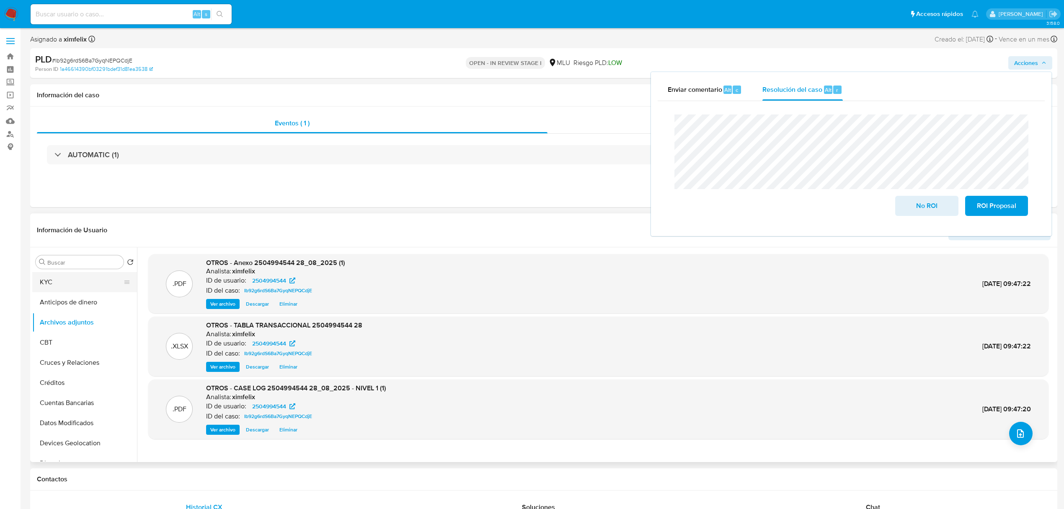
click at [92, 275] on button "KYC" at bounding box center [81, 282] width 98 height 20
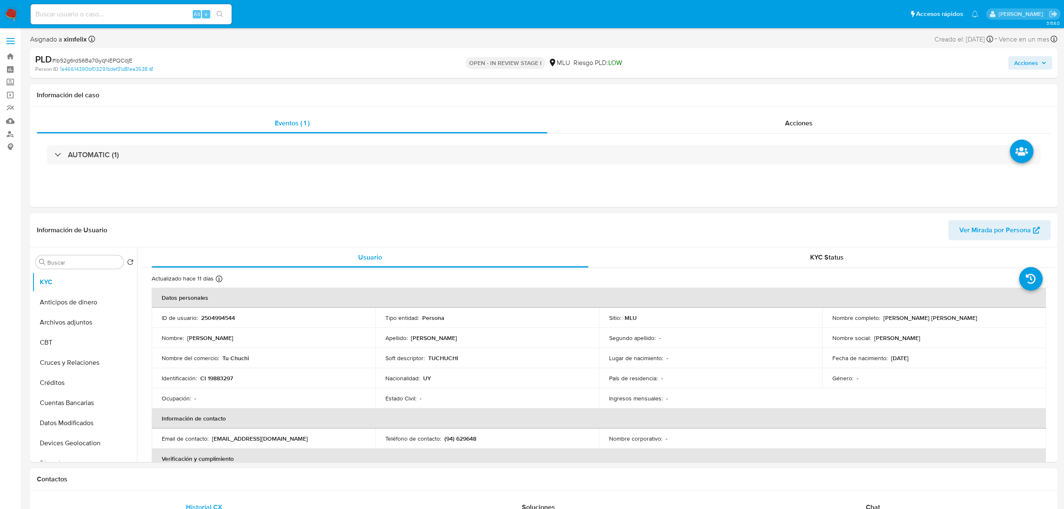
click at [1031, 65] on span "Acciones" at bounding box center [1026, 62] width 24 height 13
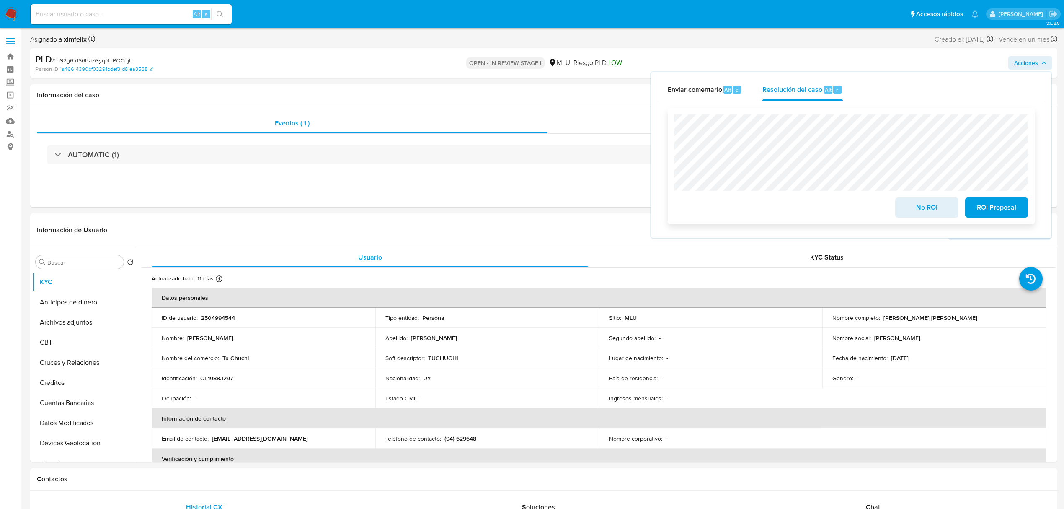
click at [938, 205] on span "No ROI" at bounding box center [926, 207] width 41 height 18
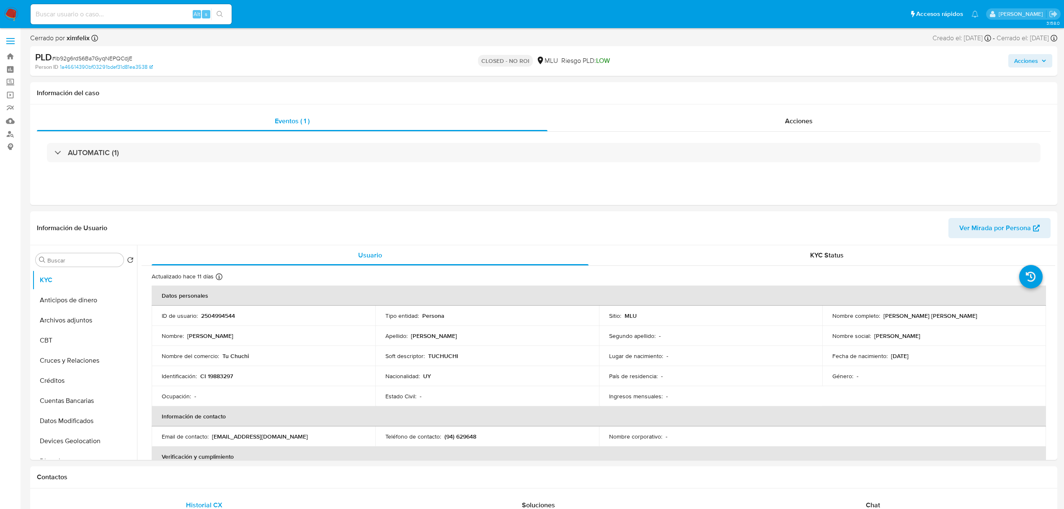
select select "10"
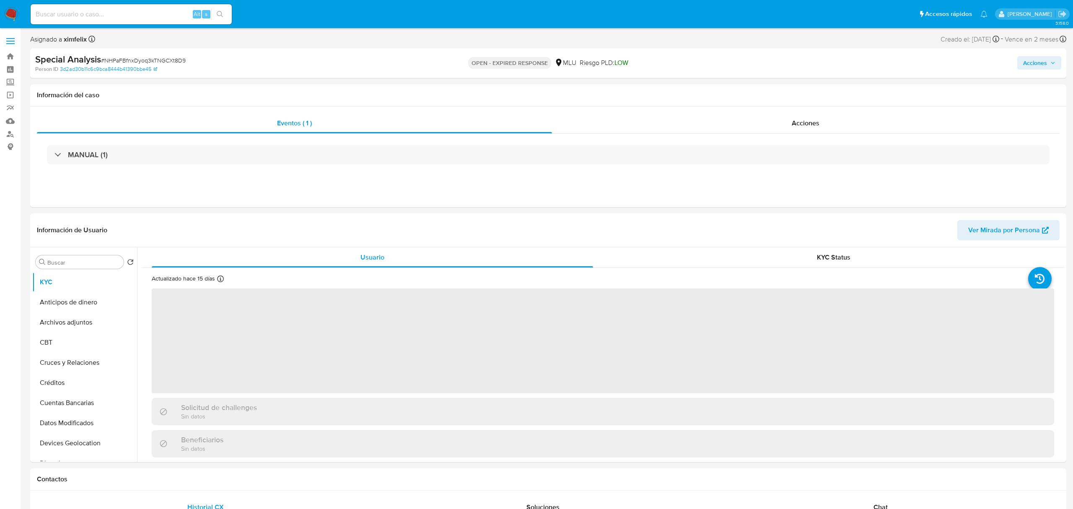
select select "10"
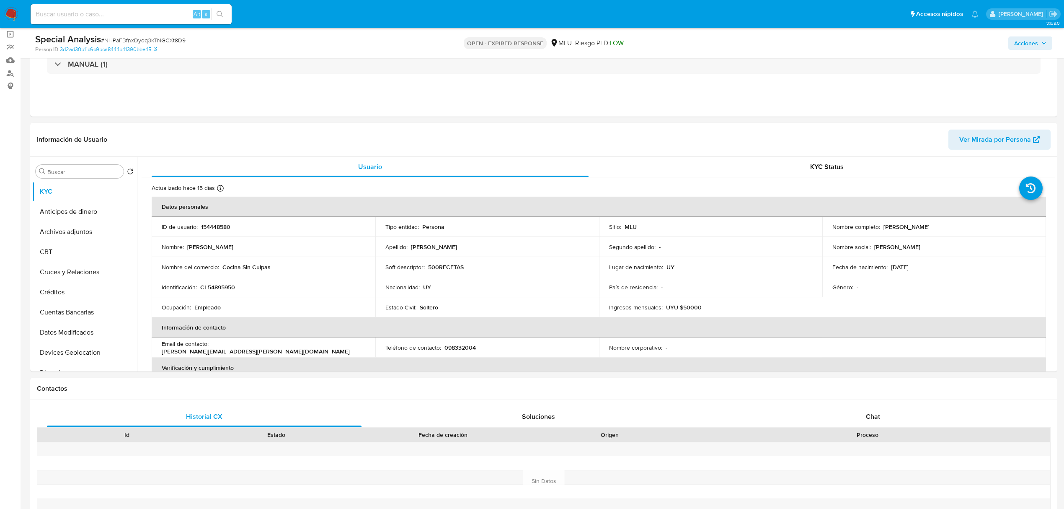
scroll to position [168, 0]
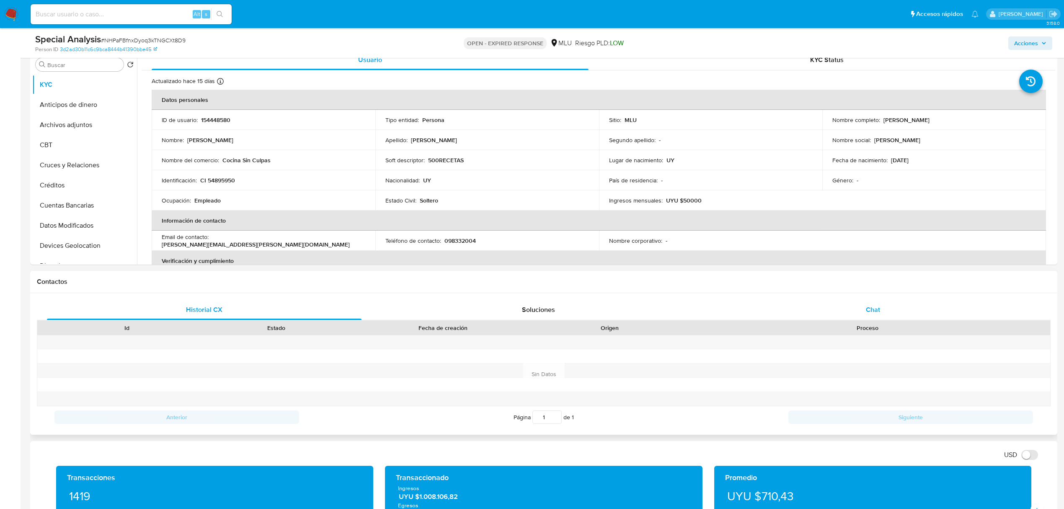
click at [854, 313] on div "Chat" at bounding box center [873, 310] width 315 height 20
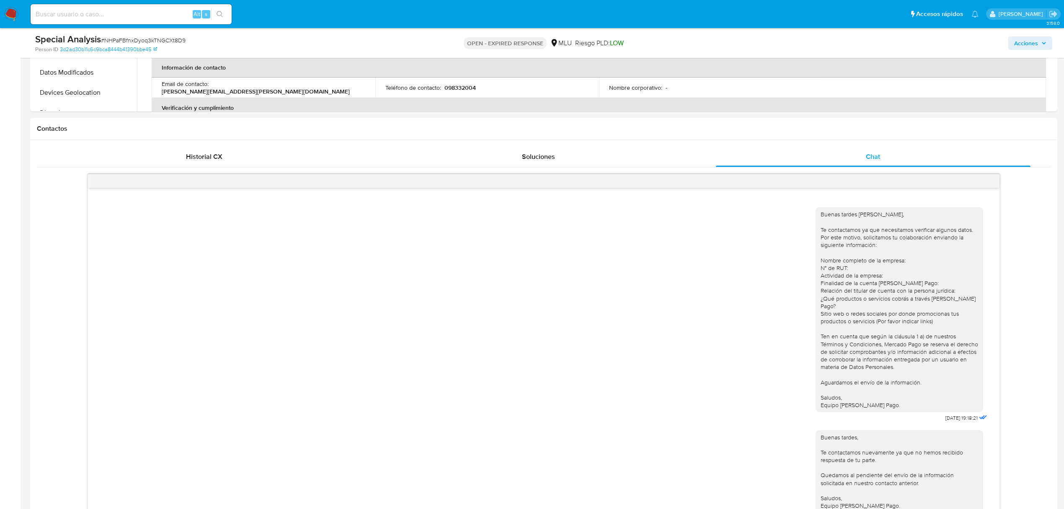
scroll to position [447, 0]
